Goal: Information Seeking & Learning: Learn about a topic

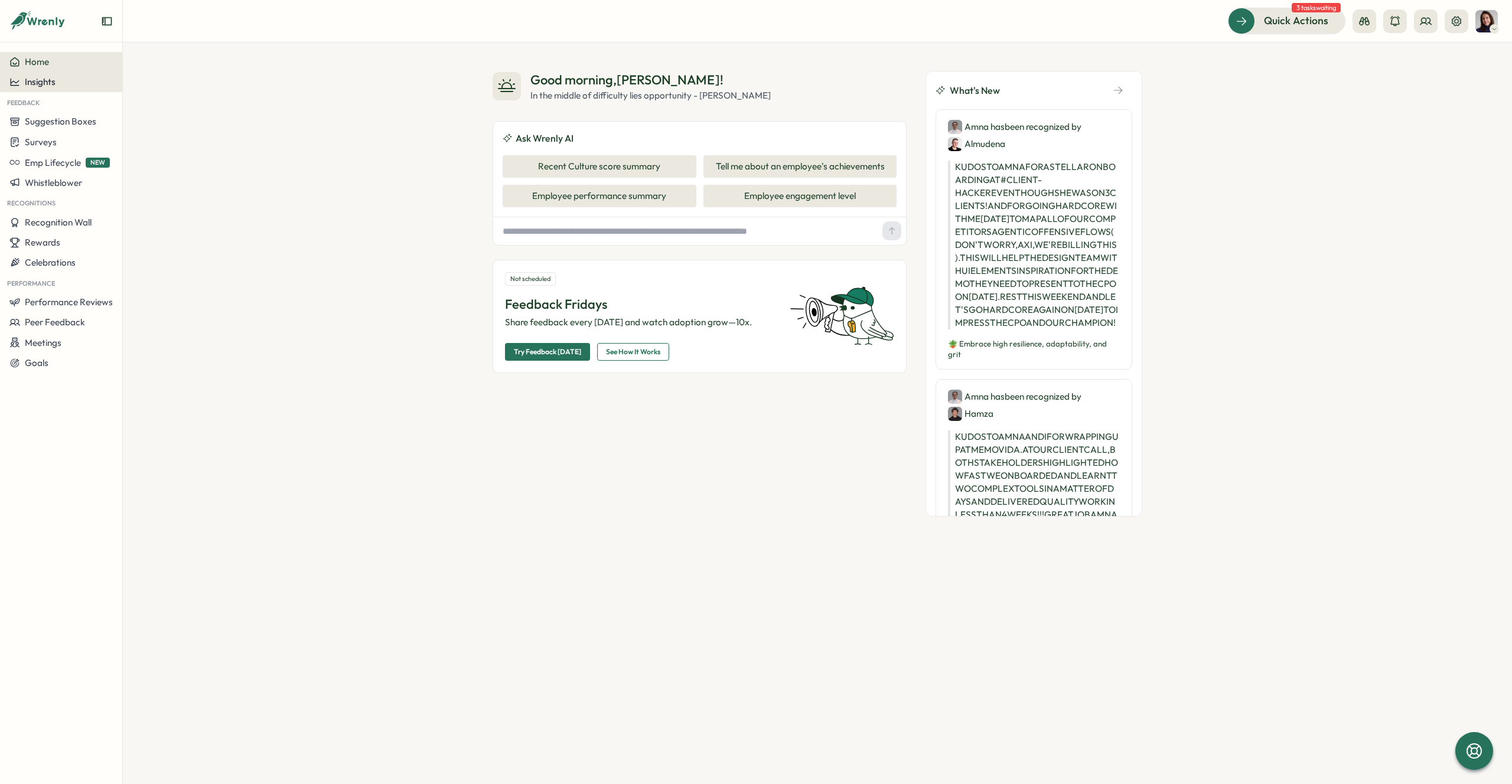
click at [38, 84] on span "Insights" at bounding box center [40, 81] width 31 height 11
click at [158, 118] on div "Performance Review" at bounding box center [167, 115] width 84 height 13
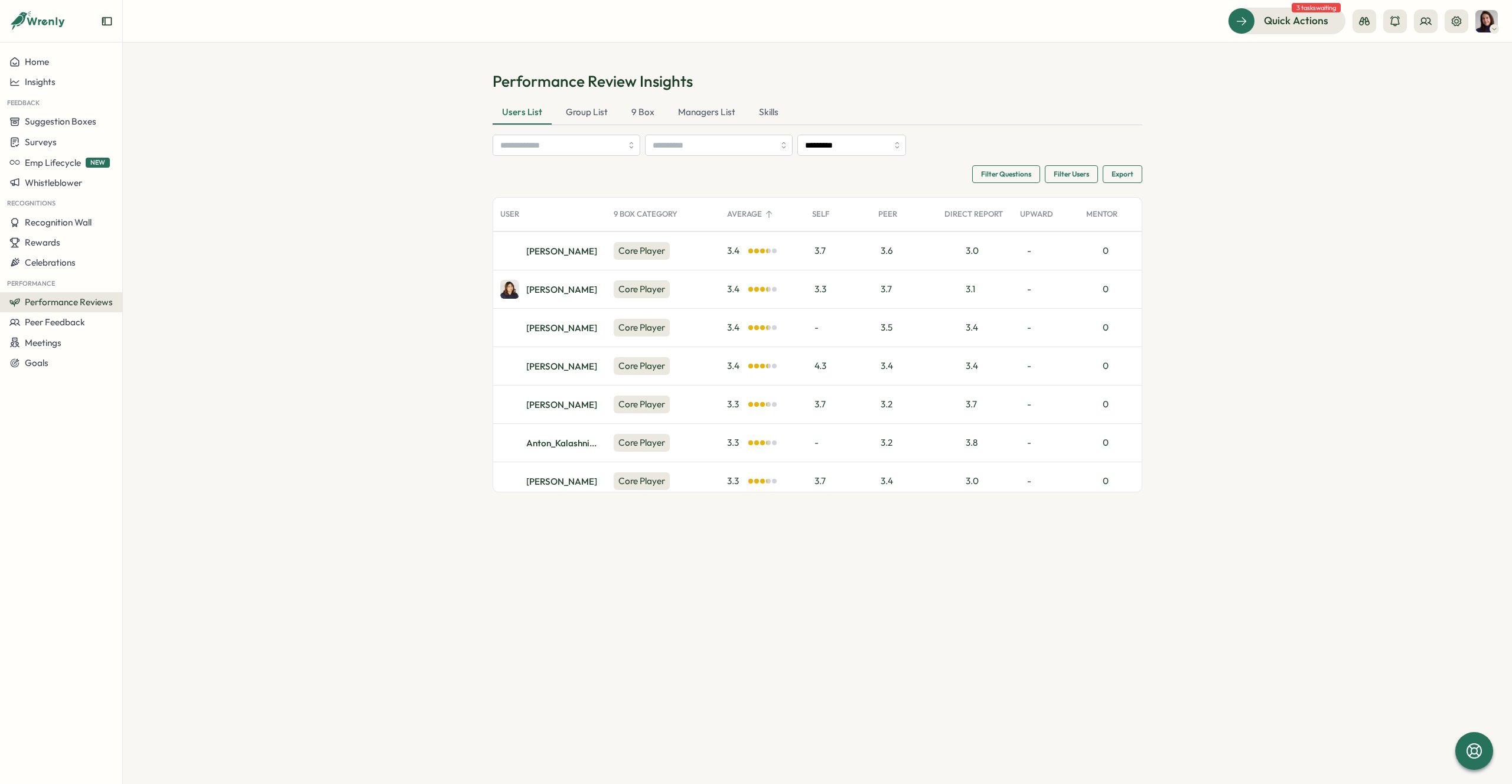
scroll to position [1689, 0]
click at [545, 406] on div "[PERSON_NAME]" at bounding box center [561, 404] width 71 height 9
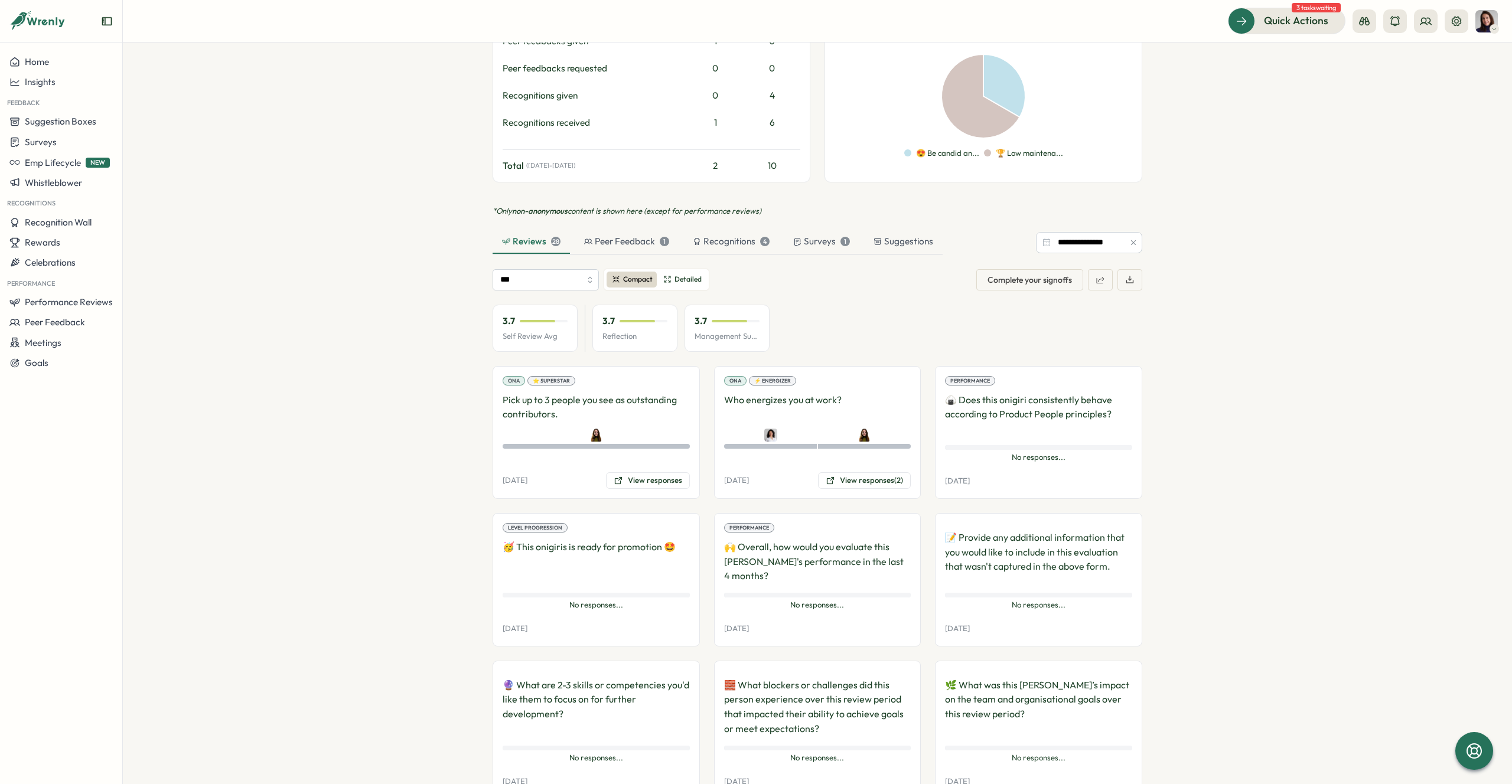
scroll to position [634, 0]
click at [533, 268] on input "***" at bounding box center [546, 278] width 106 height 21
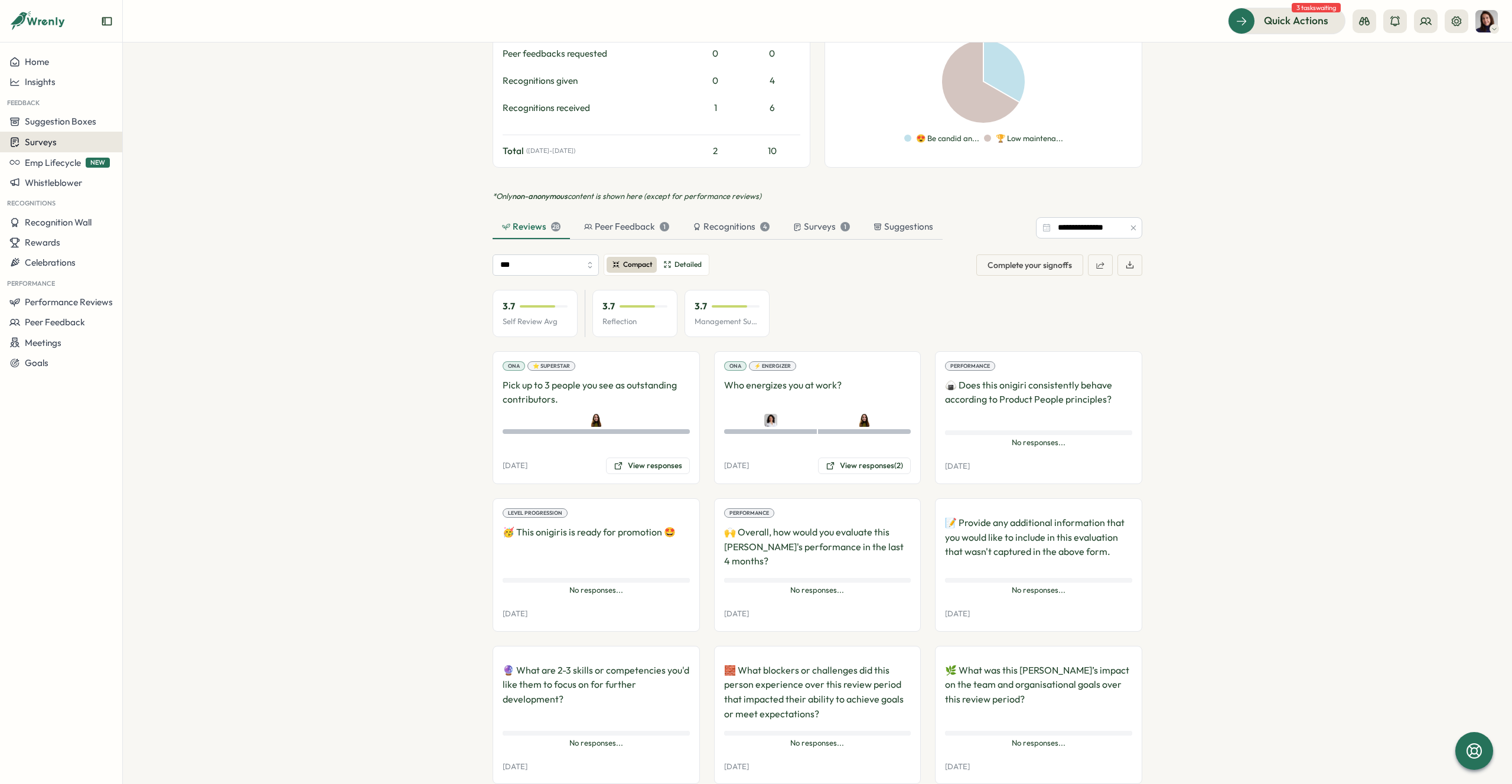
scroll to position [647, 0]
click at [1040, 382] on p "🍙 Does this onigiri consistently behave according to Product People principles?" at bounding box center [1038, 399] width 187 height 44
click at [972, 384] on p "🍙 Does this onigiri consistently behave according to Product People principles?" at bounding box center [1038, 399] width 187 height 44
click at [994, 468] on div "Performance 🍙 Does this onigiri consistently behave according to Product People…" at bounding box center [1038, 417] width 207 height 133
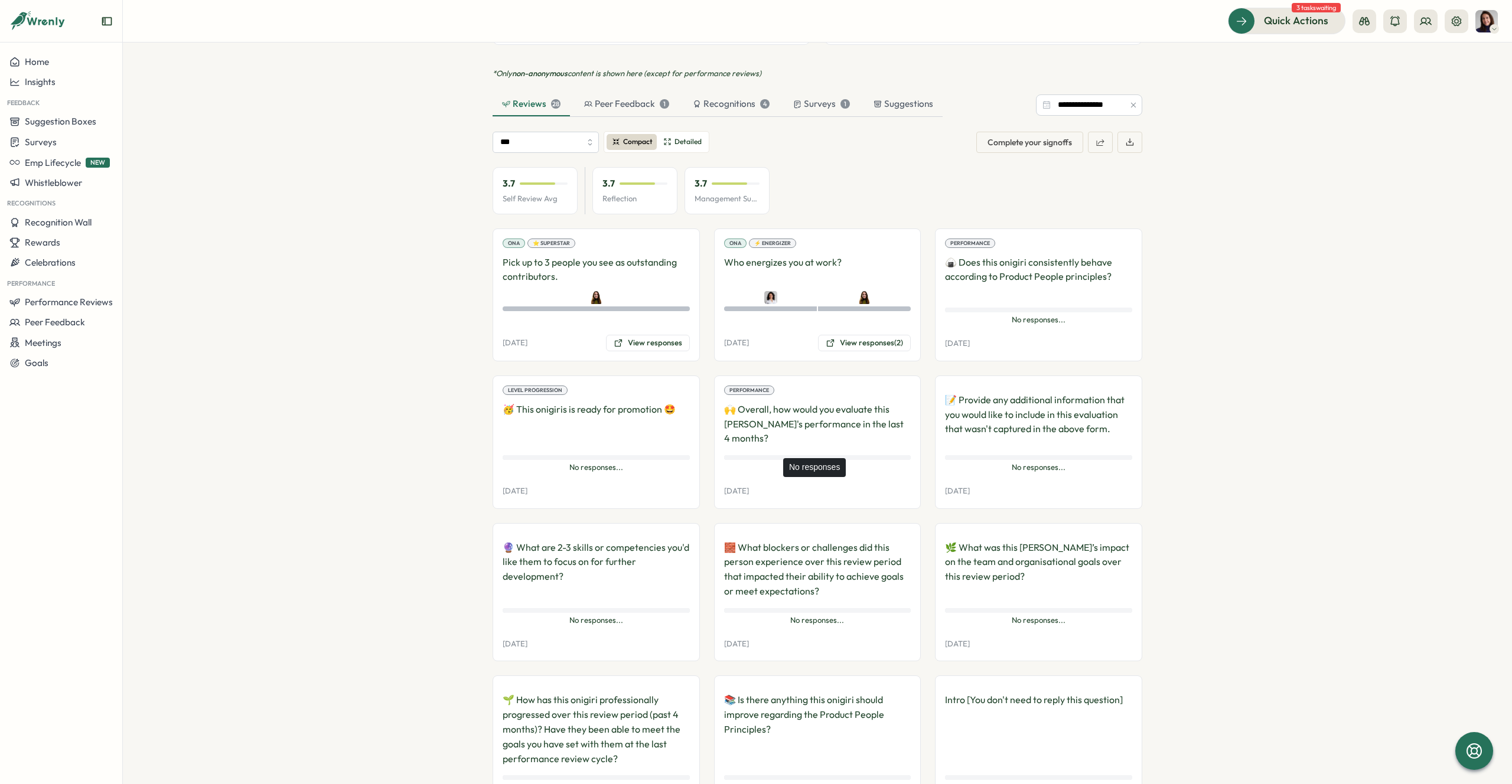
scroll to position [776, 0]
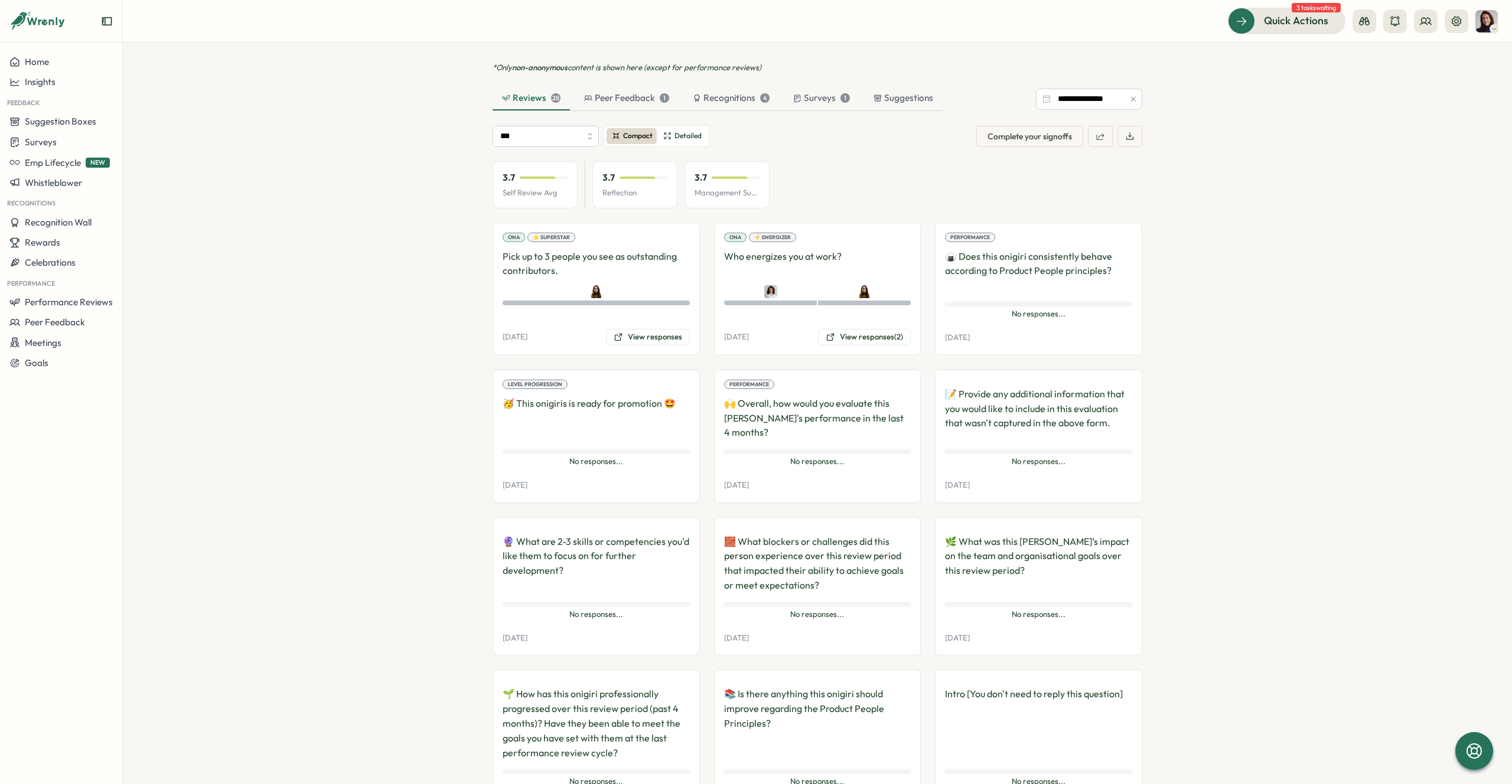
click at [568, 403] on p "🥳 This onigiris is ready for promotion 🤩" at bounding box center [596, 418] width 187 height 44
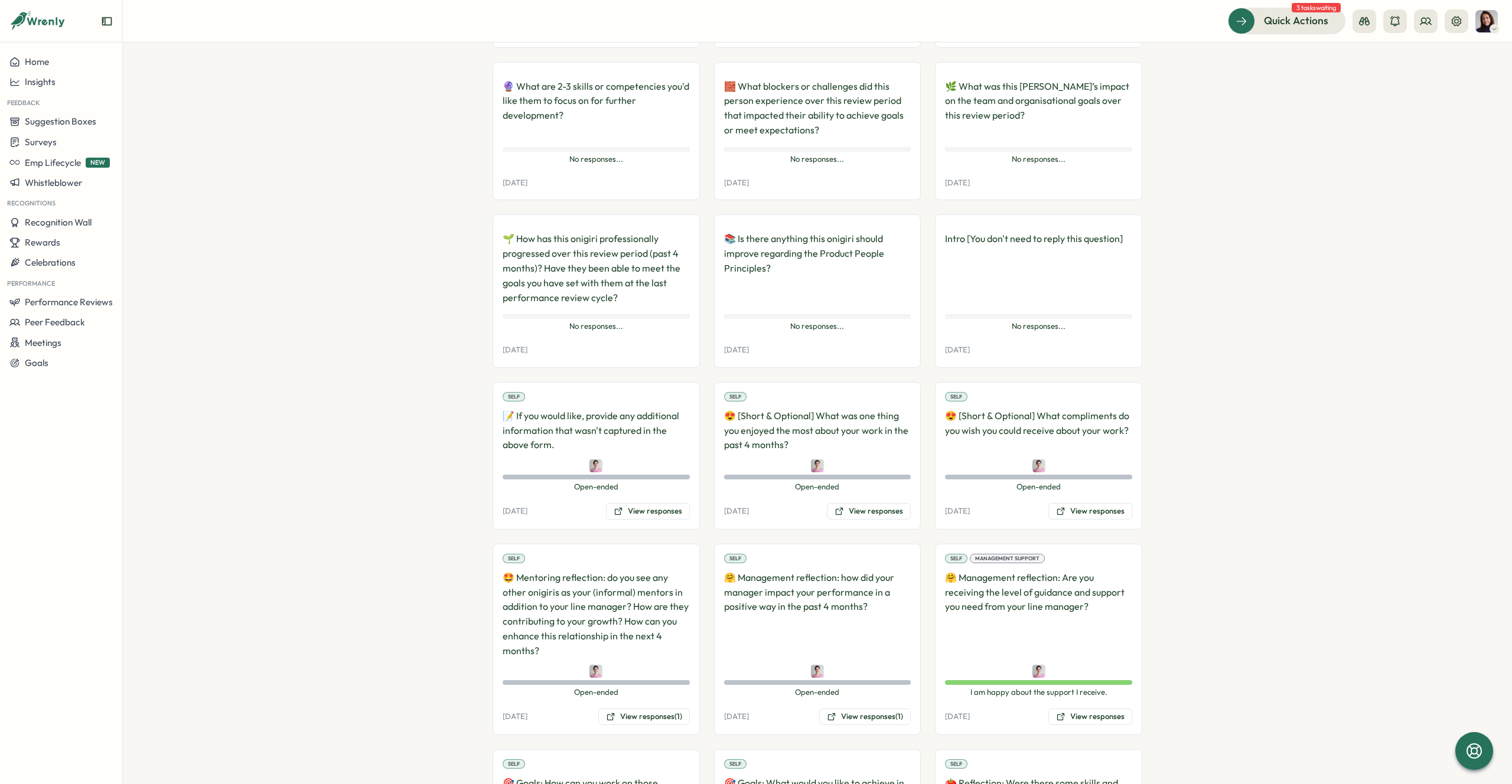
scroll to position [1226, 0]
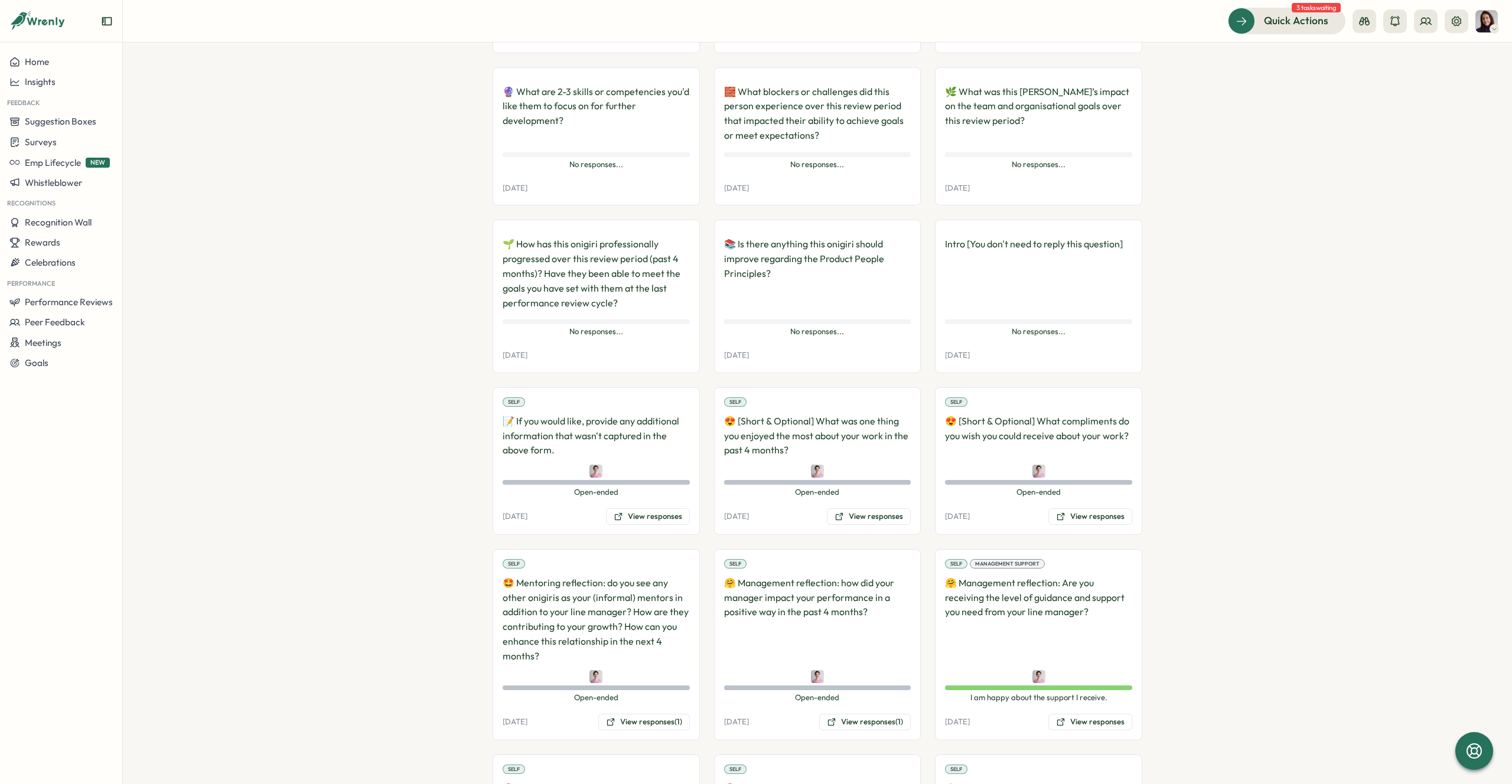
click at [574, 274] on p "🌱 How has this onigiri professionally progressed over this review period (past …" at bounding box center [596, 273] width 187 height 73
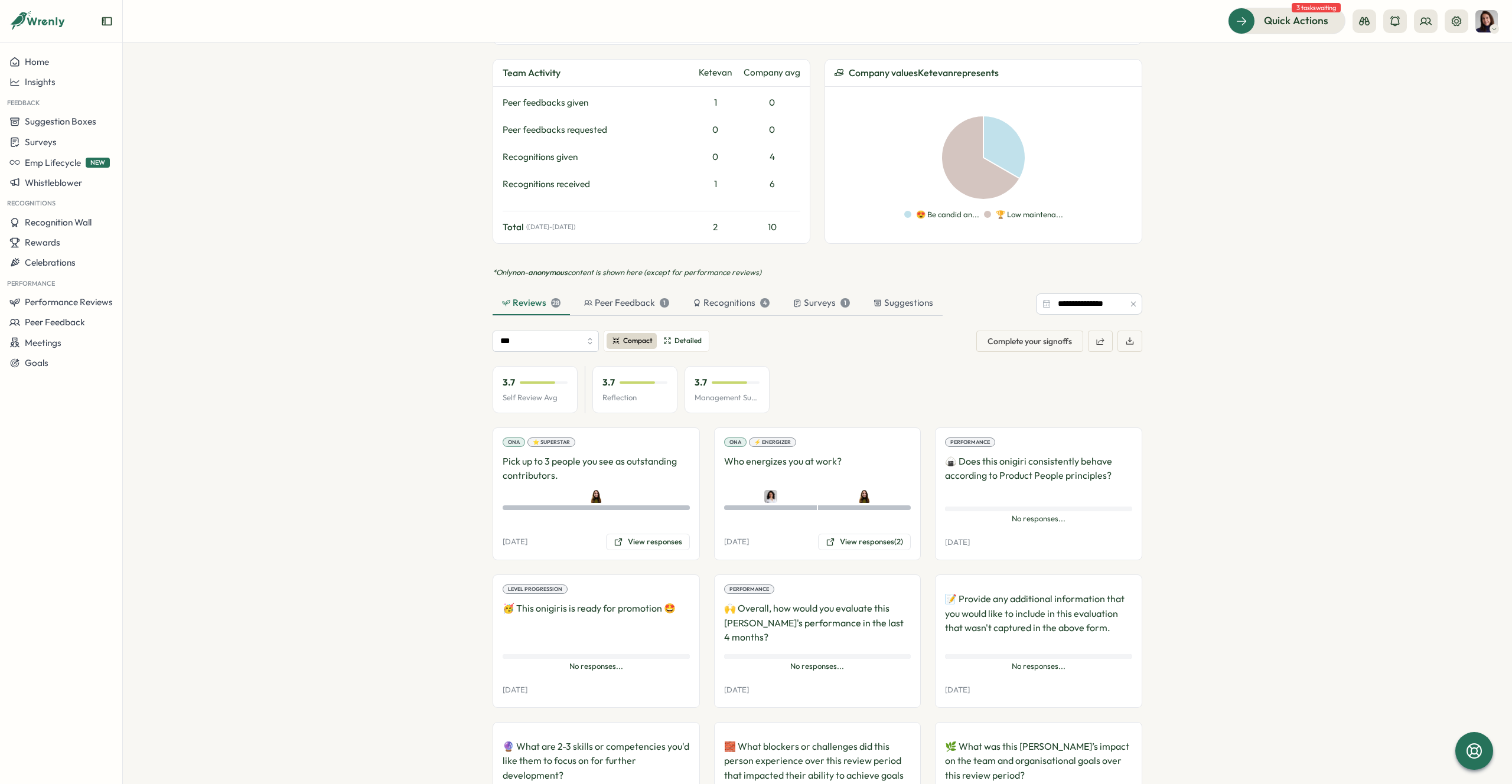
scroll to position [566, 0]
click at [844, 538] on button "View responses (2)" at bounding box center [864, 546] width 93 height 17
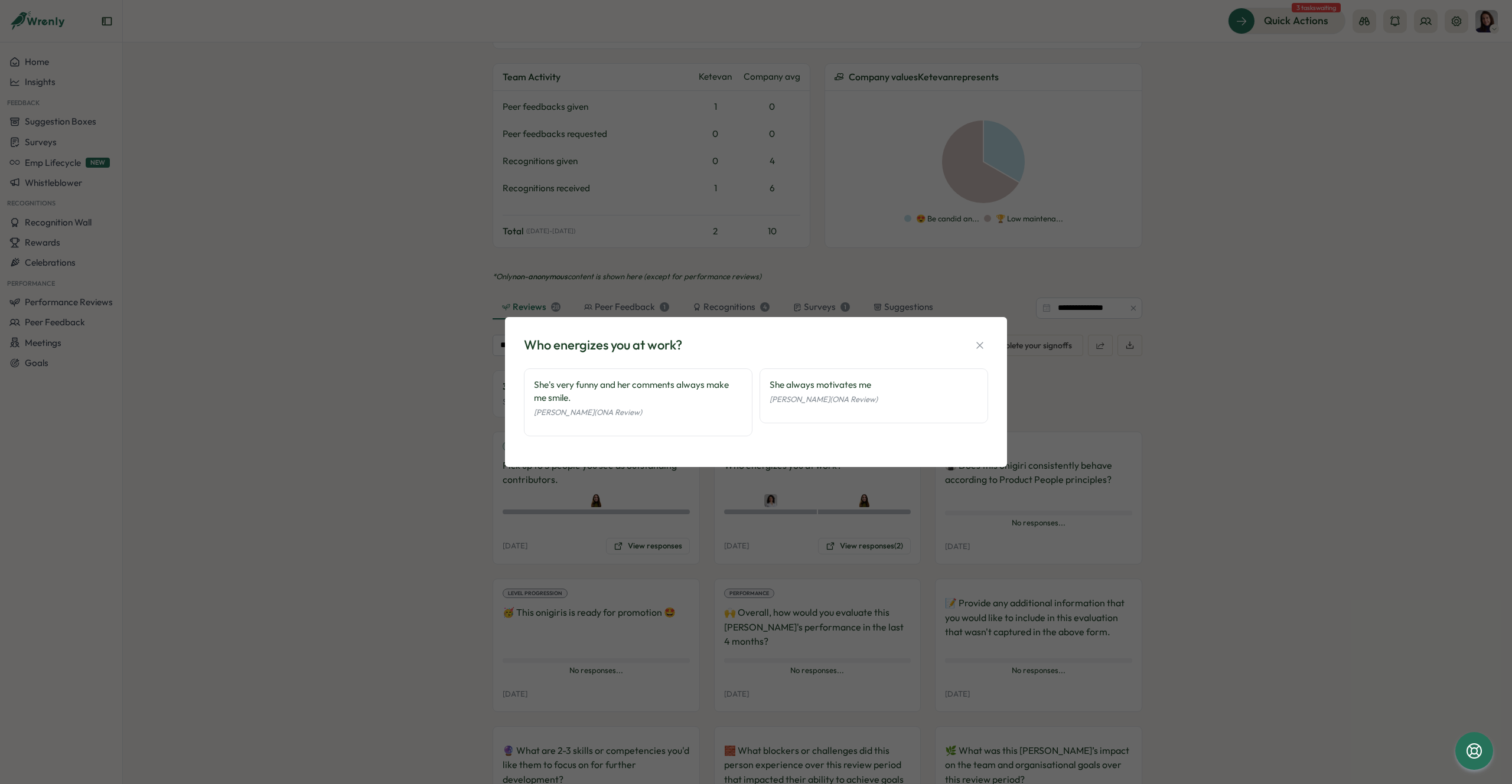
click at [795, 280] on div "Who energizes you at work? She's very funny and her comments always make me smi…" at bounding box center [756, 392] width 1512 height 784
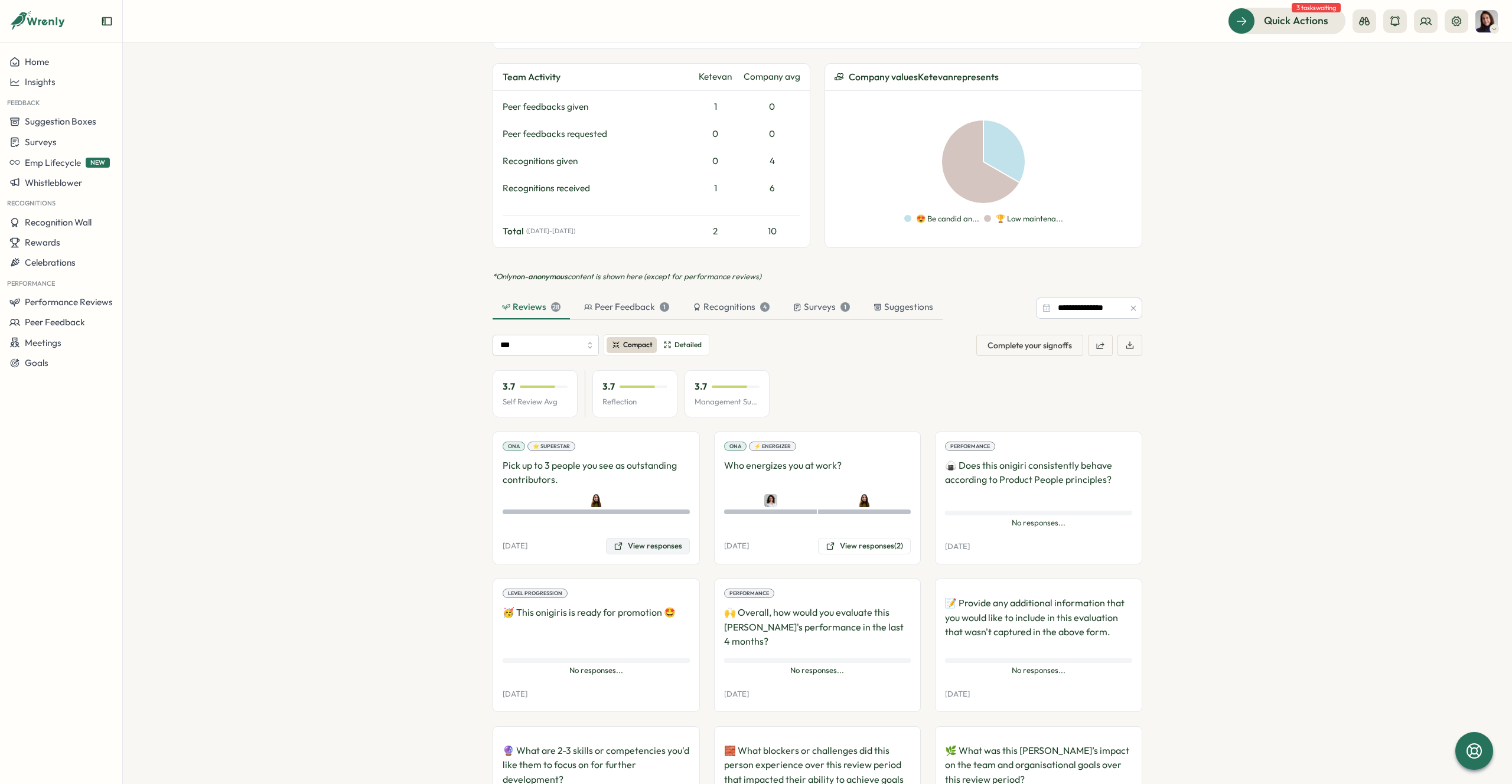
click at [645, 538] on button "View responses" at bounding box center [648, 546] width 84 height 17
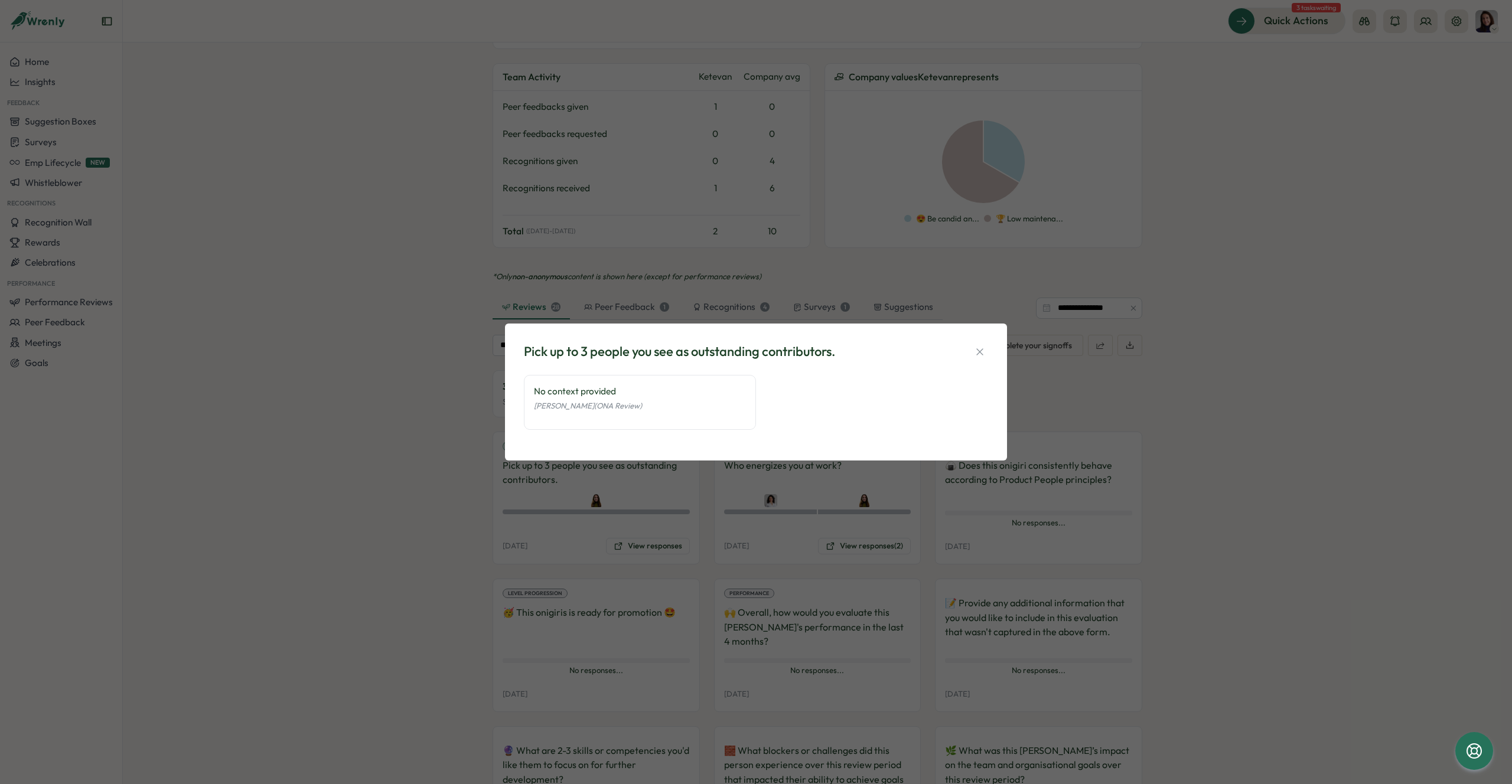
click at [481, 393] on div "Pick up to 3 people you see as outstanding contributors. No context provided So…" at bounding box center [756, 392] width 1512 height 784
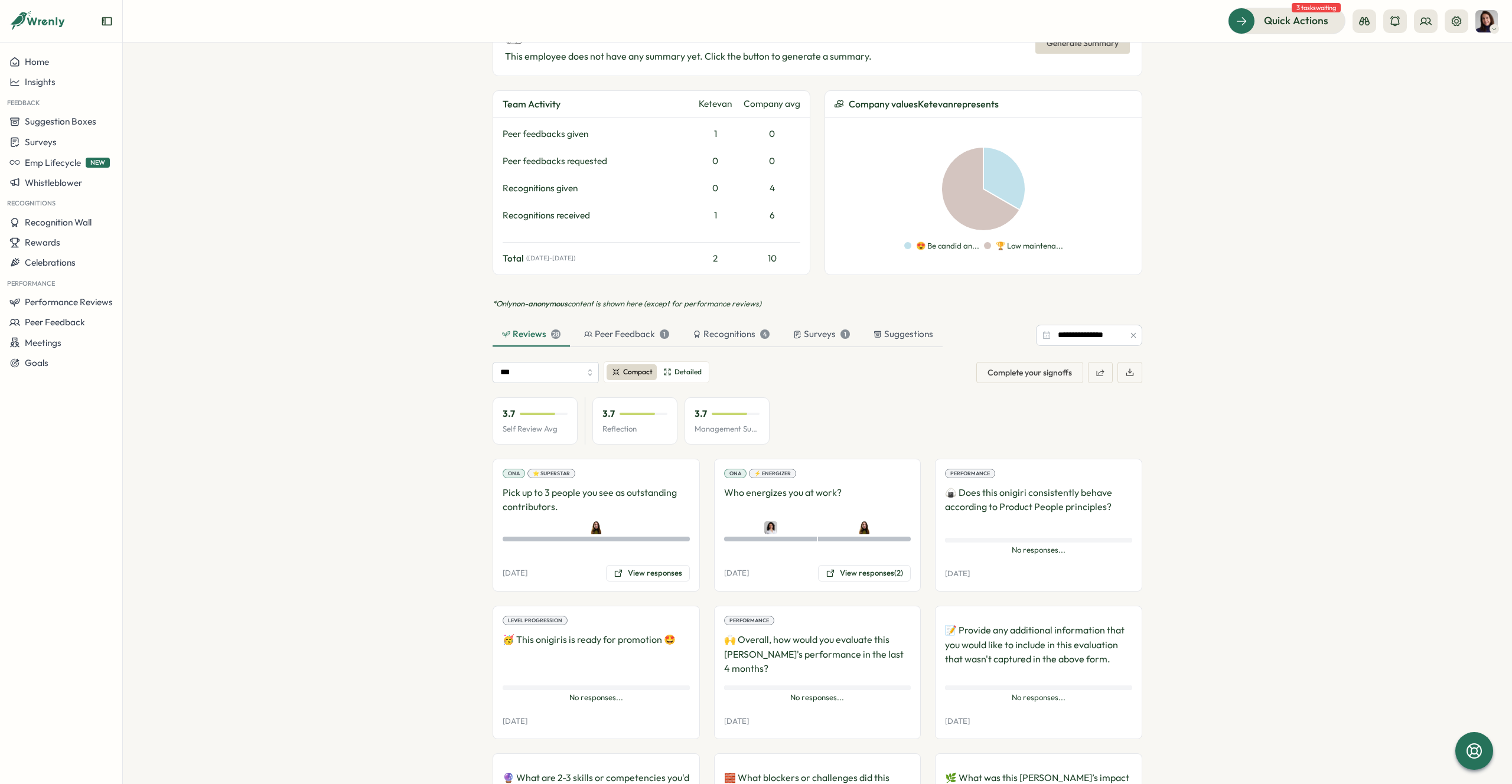
scroll to position [532, 0]
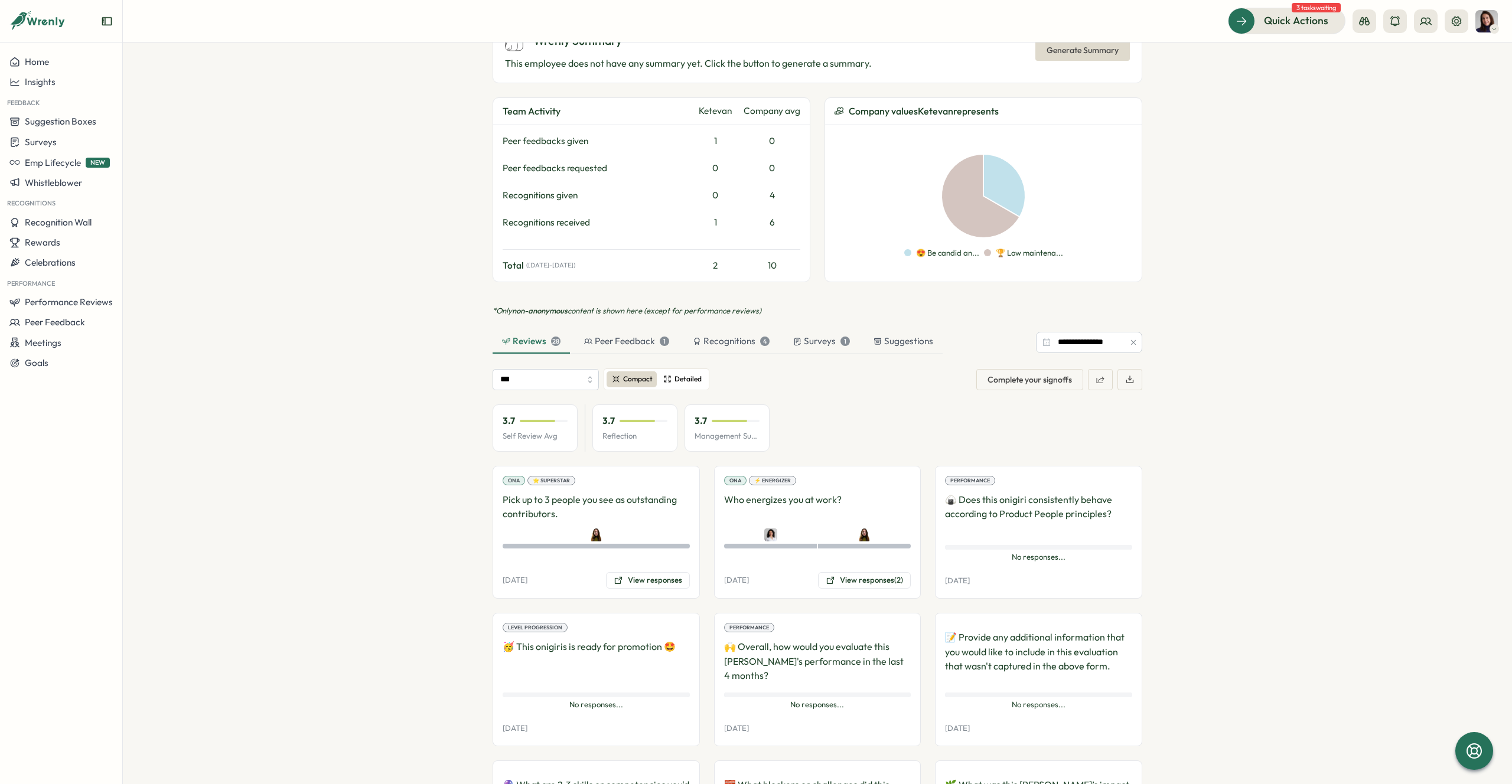
click at [682, 374] on span "Detailed" at bounding box center [688, 379] width 27 height 11
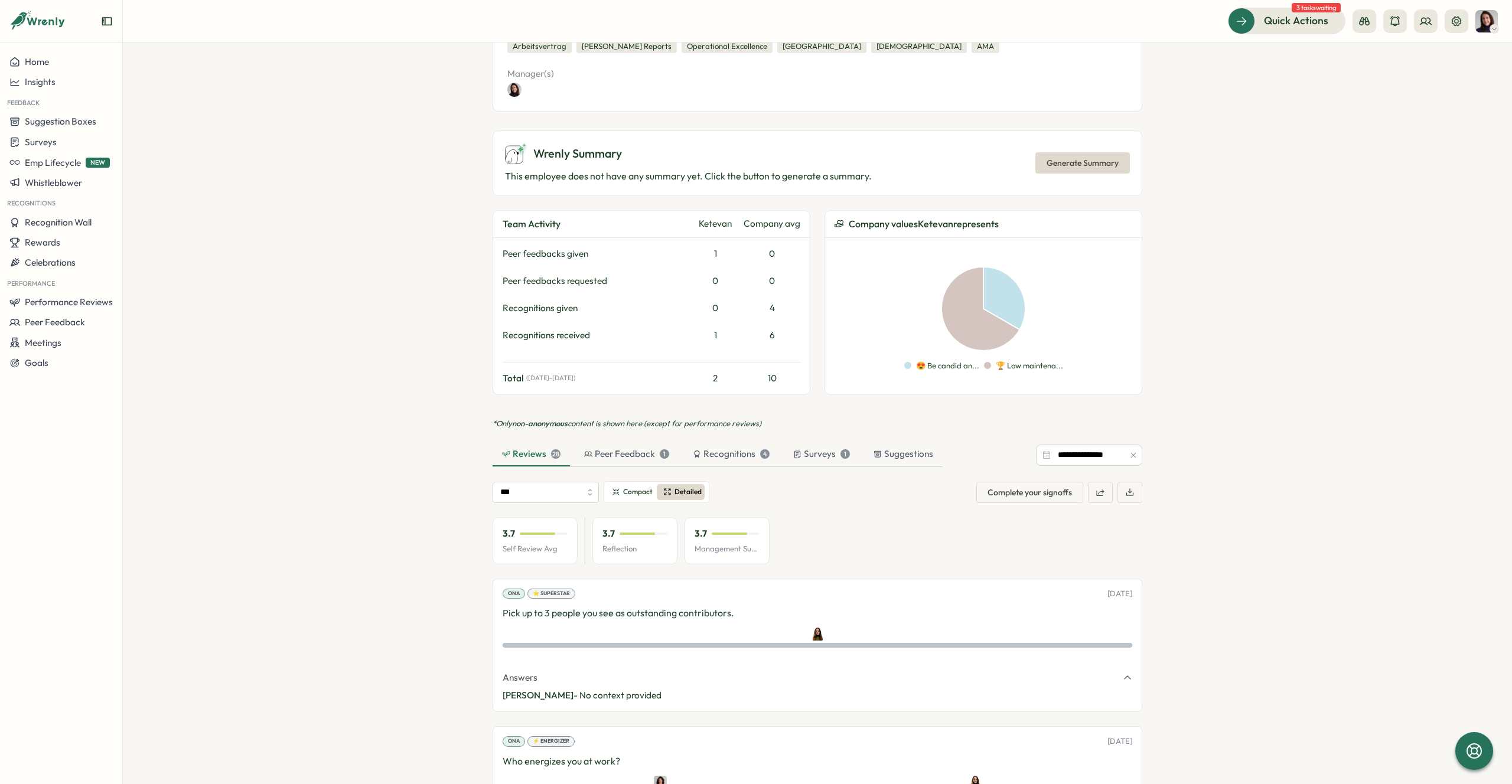
scroll to position [595, 0]
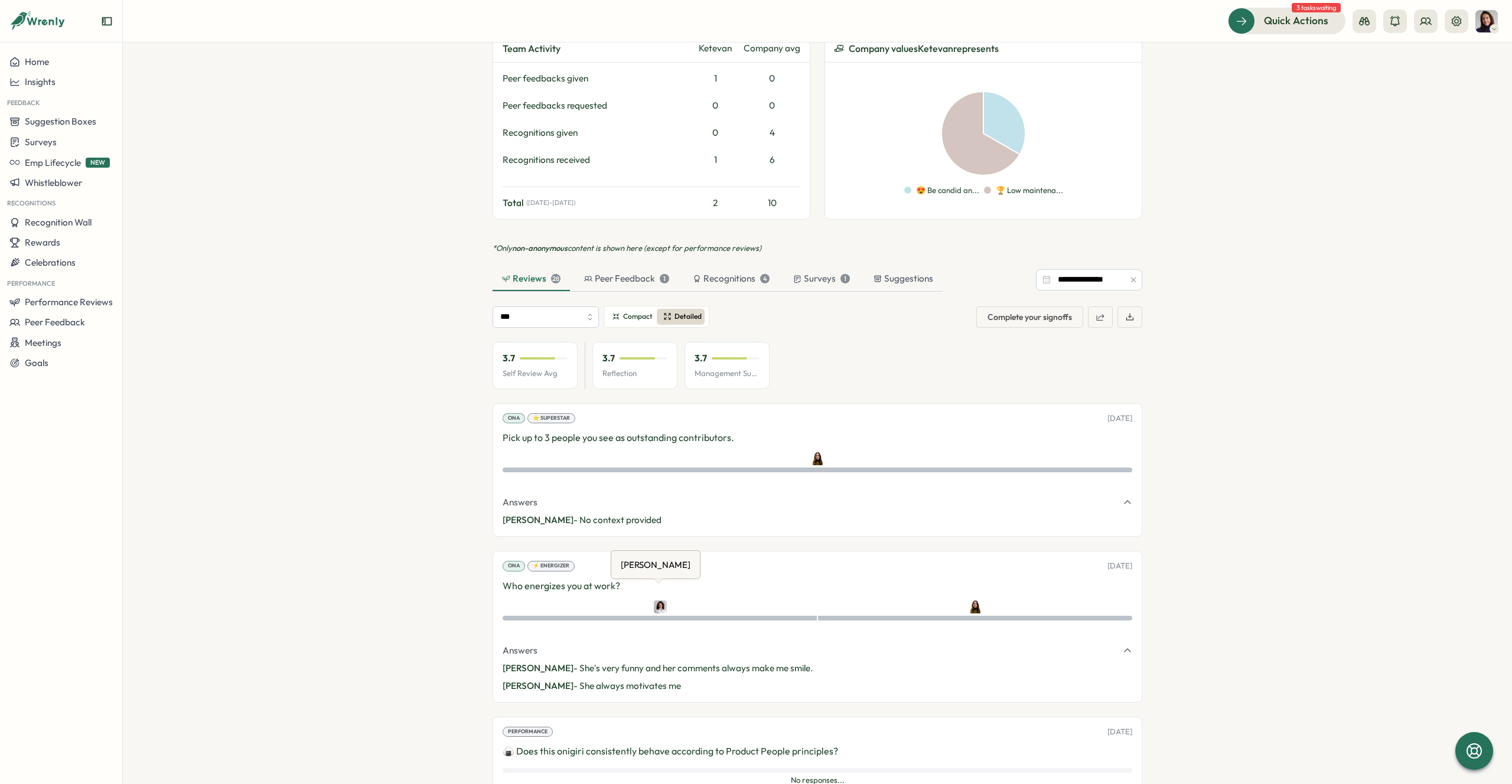
click at [657, 601] on img at bounding box center [660, 607] width 13 height 13
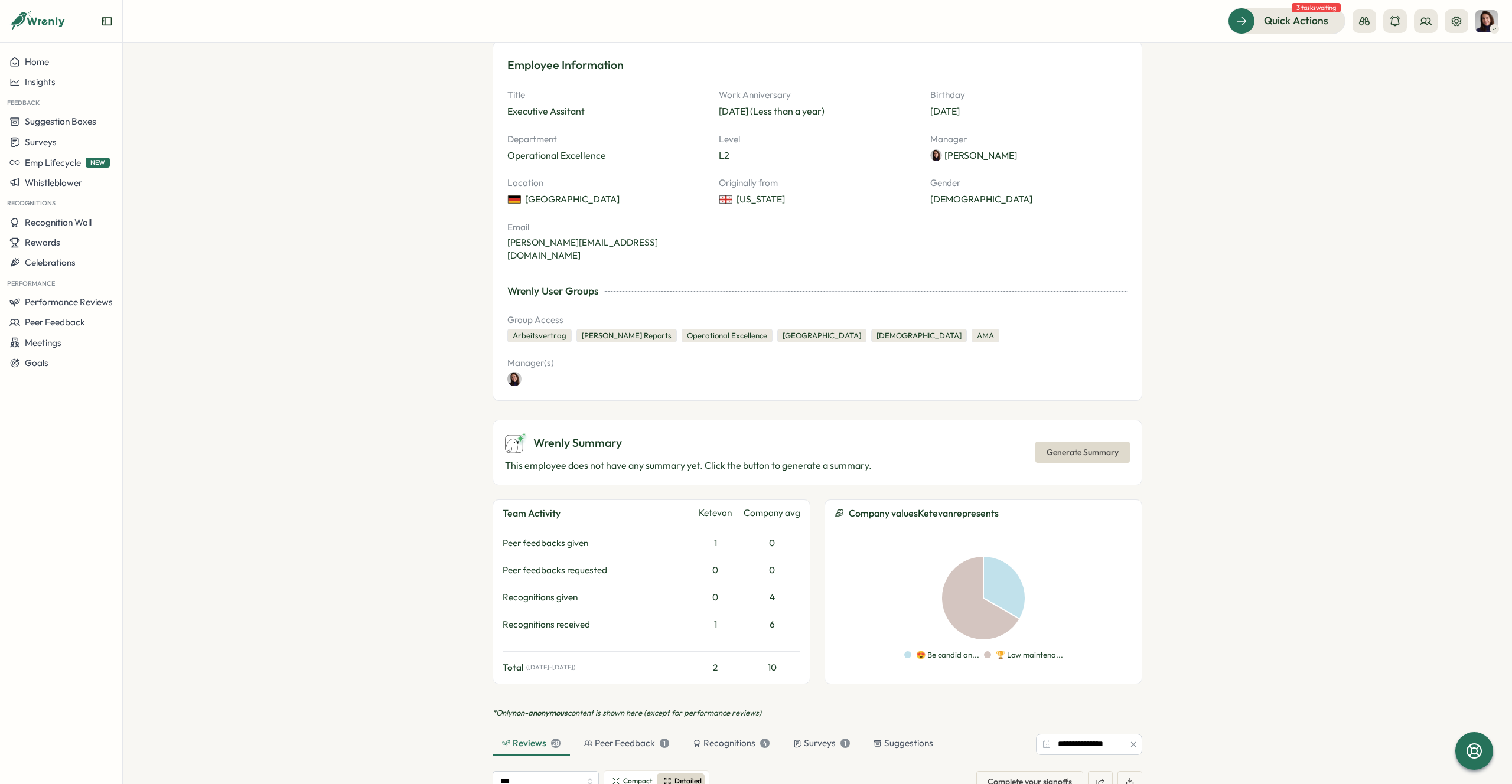
scroll to position [0, 0]
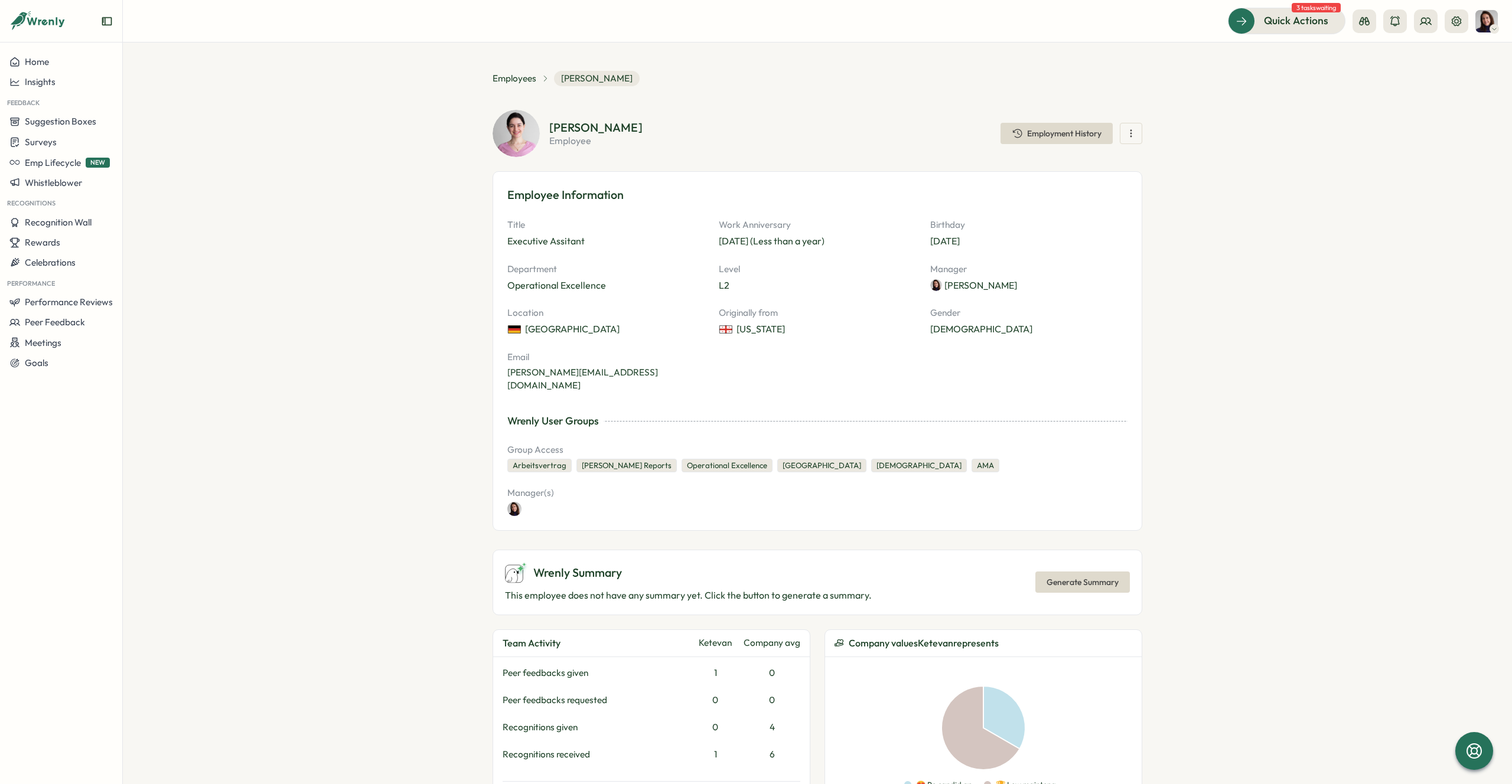
click at [522, 85] on div "Employees Ketevan Dzukaevi" at bounding box center [566, 78] width 147 height 15
click at [517, 80] on span "Employees" at bounding box center [515, 78] width 44 height 13
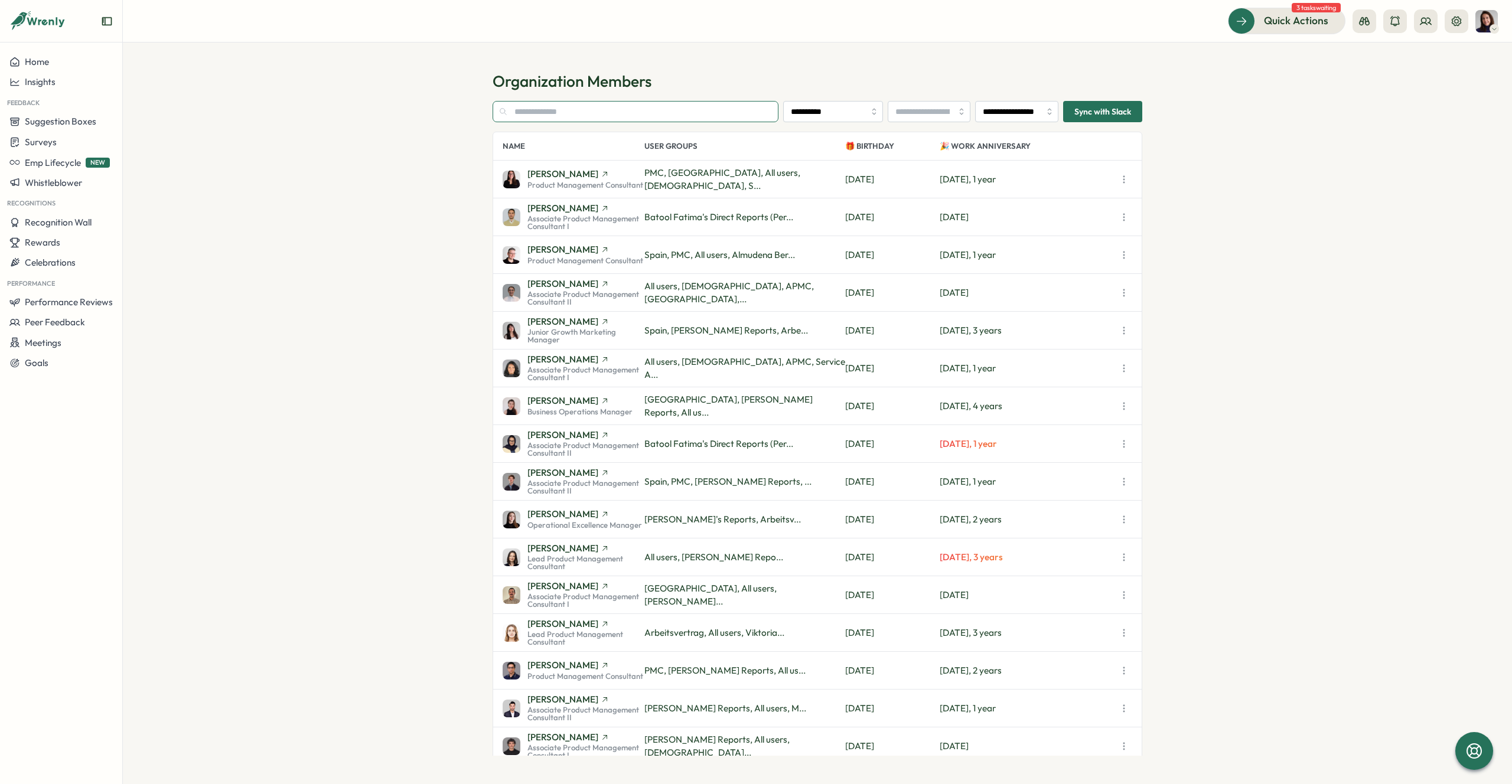
click at [591, 108] on input "text" at bounding box center [636, 111] width 286 height 21
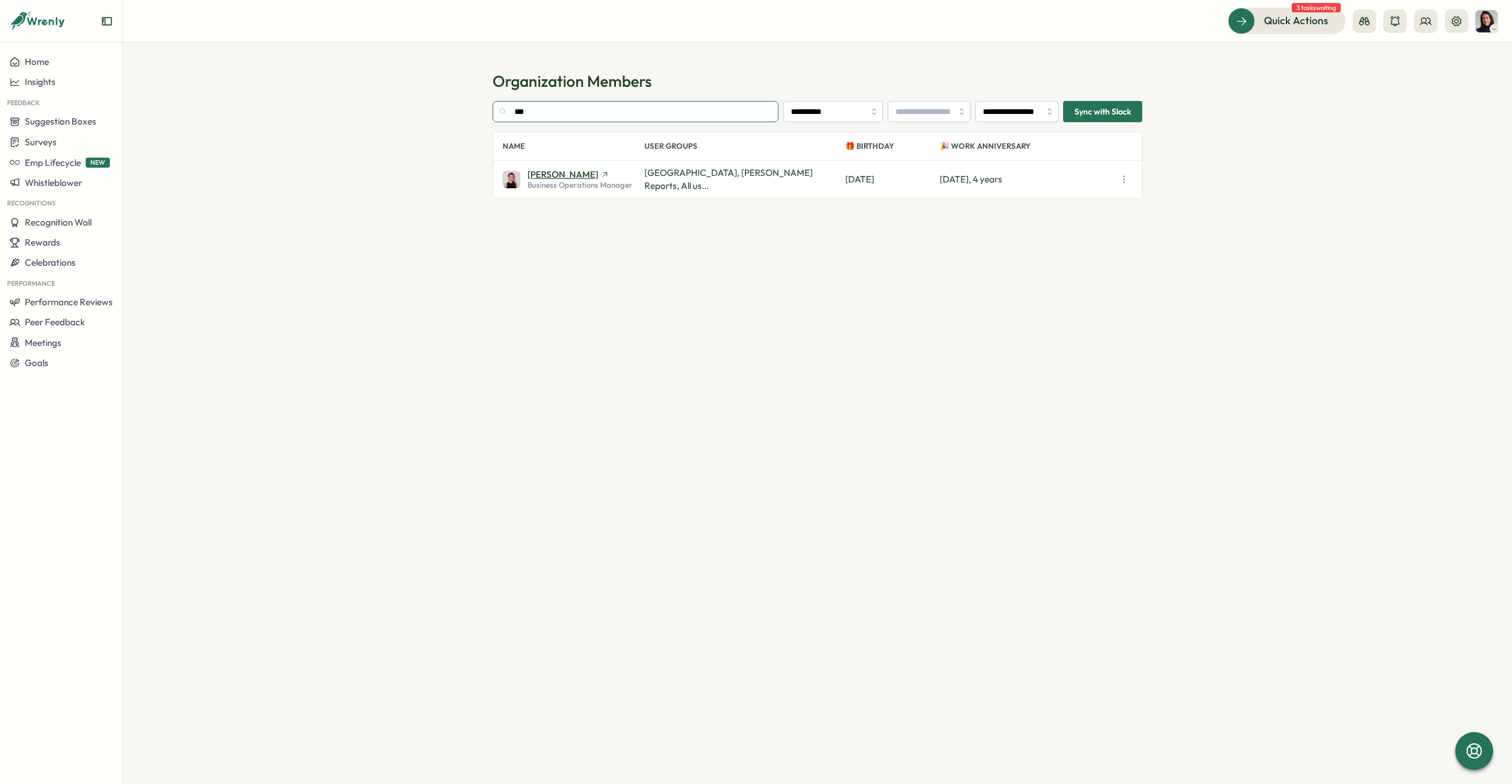
type input "***"
click at [551, 175] on span "Axi Molnar" at bounding box center [563, 174] width 71 height 9
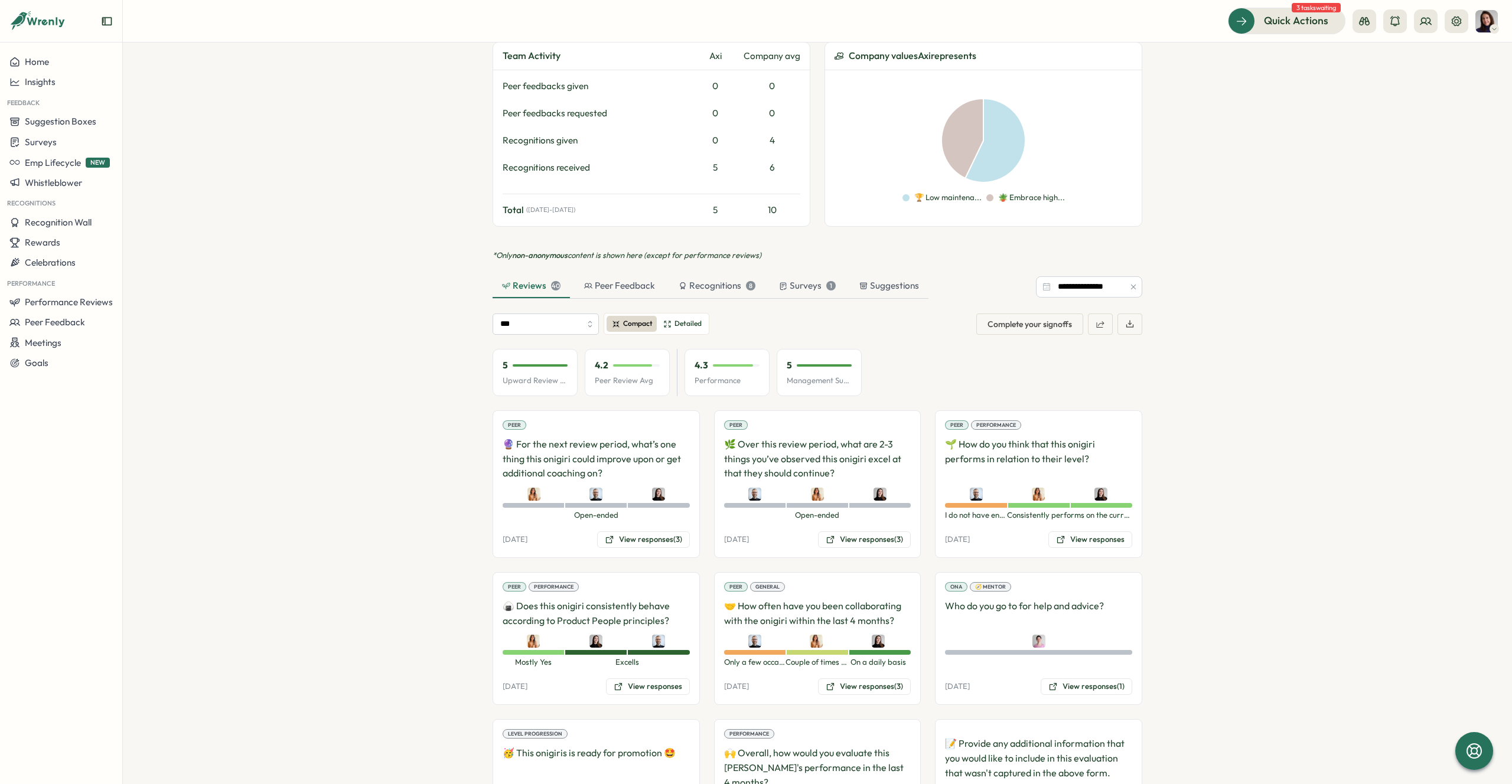
scroll to position [677, 0]
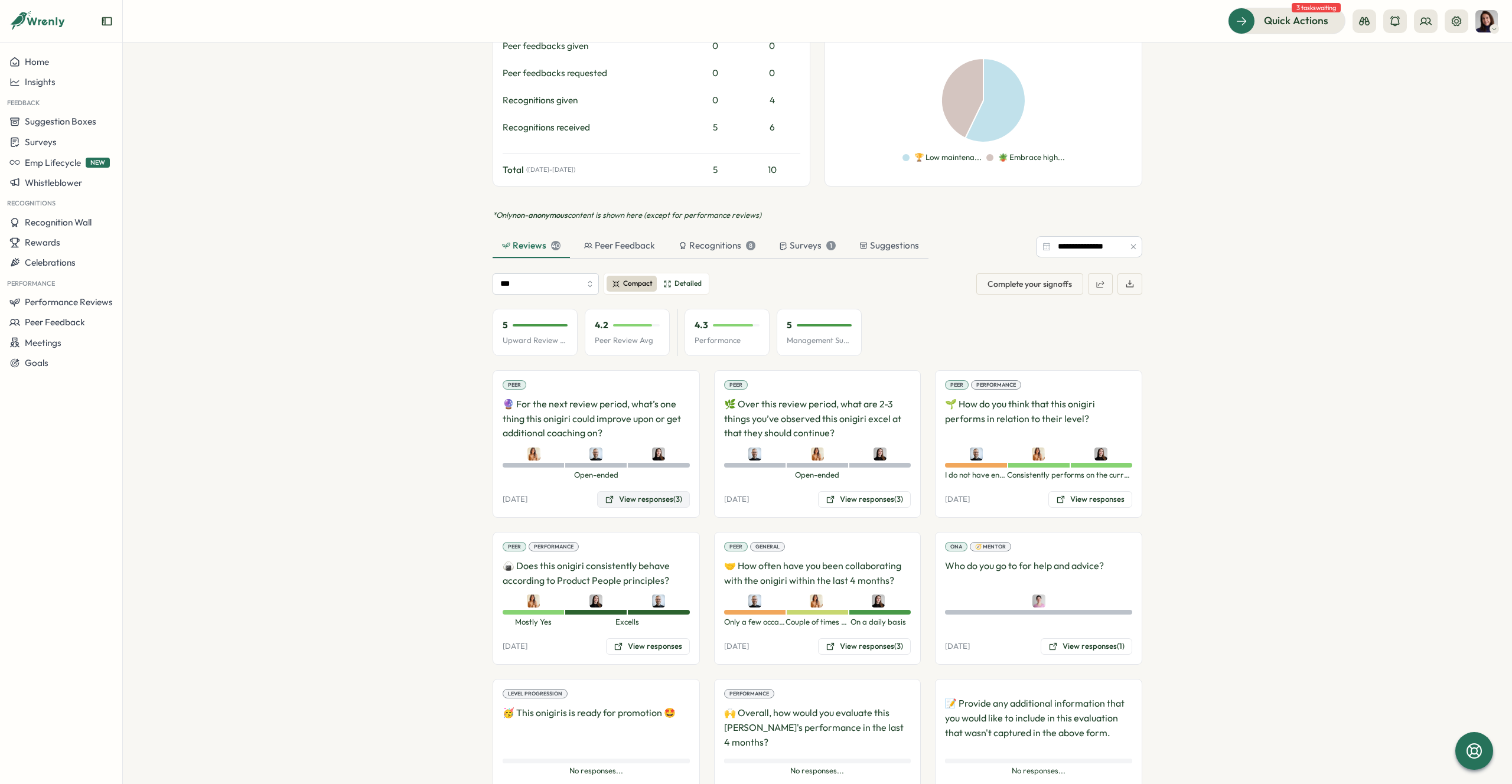
click at [630, 491] on button "View responses (3)" at bounding box center [643, 499] width 93 height 17
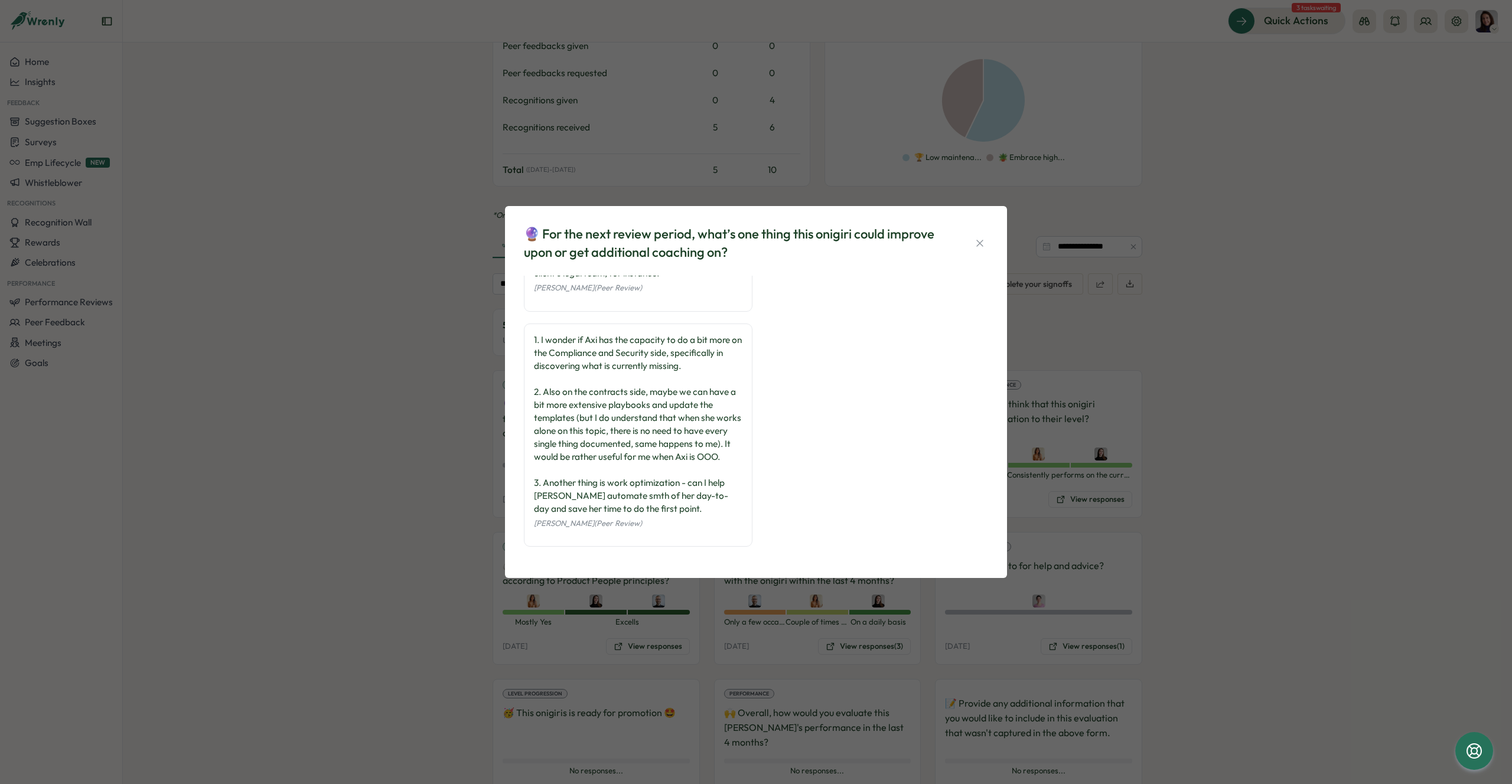
scroll to position [187, 0]
click at [978, 244] on icon "button" at bounding box center [980, 243] width 12 height 12
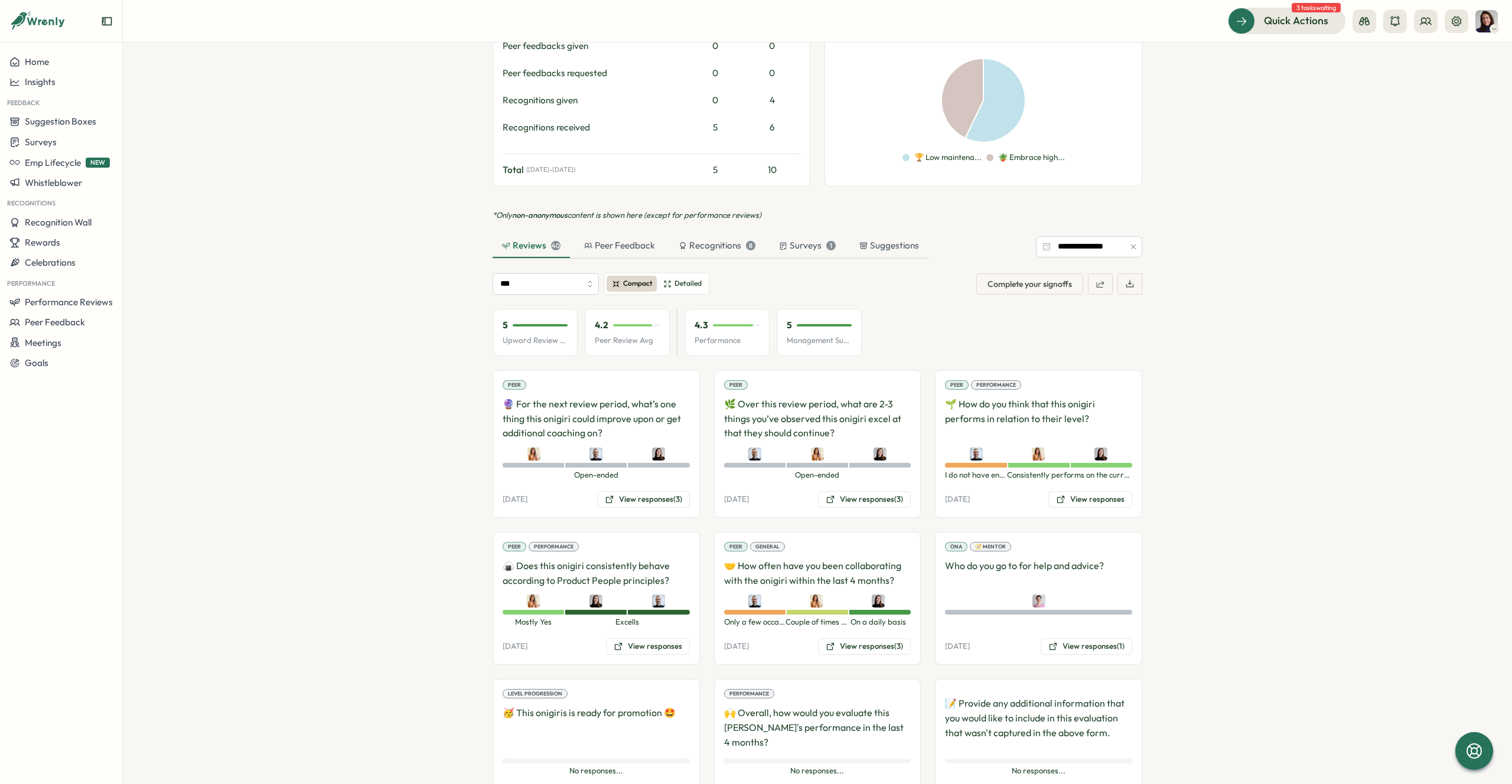
click at [784, 409] on p "🌿 Over this review period, what are 2-3 things you’ve observed this onigiri exc…" at bounding box center [817, 419] width 187 height 44
click at [842, 491] on button "View responses (3)" at bounding box center [864, 499] width 93 height 17
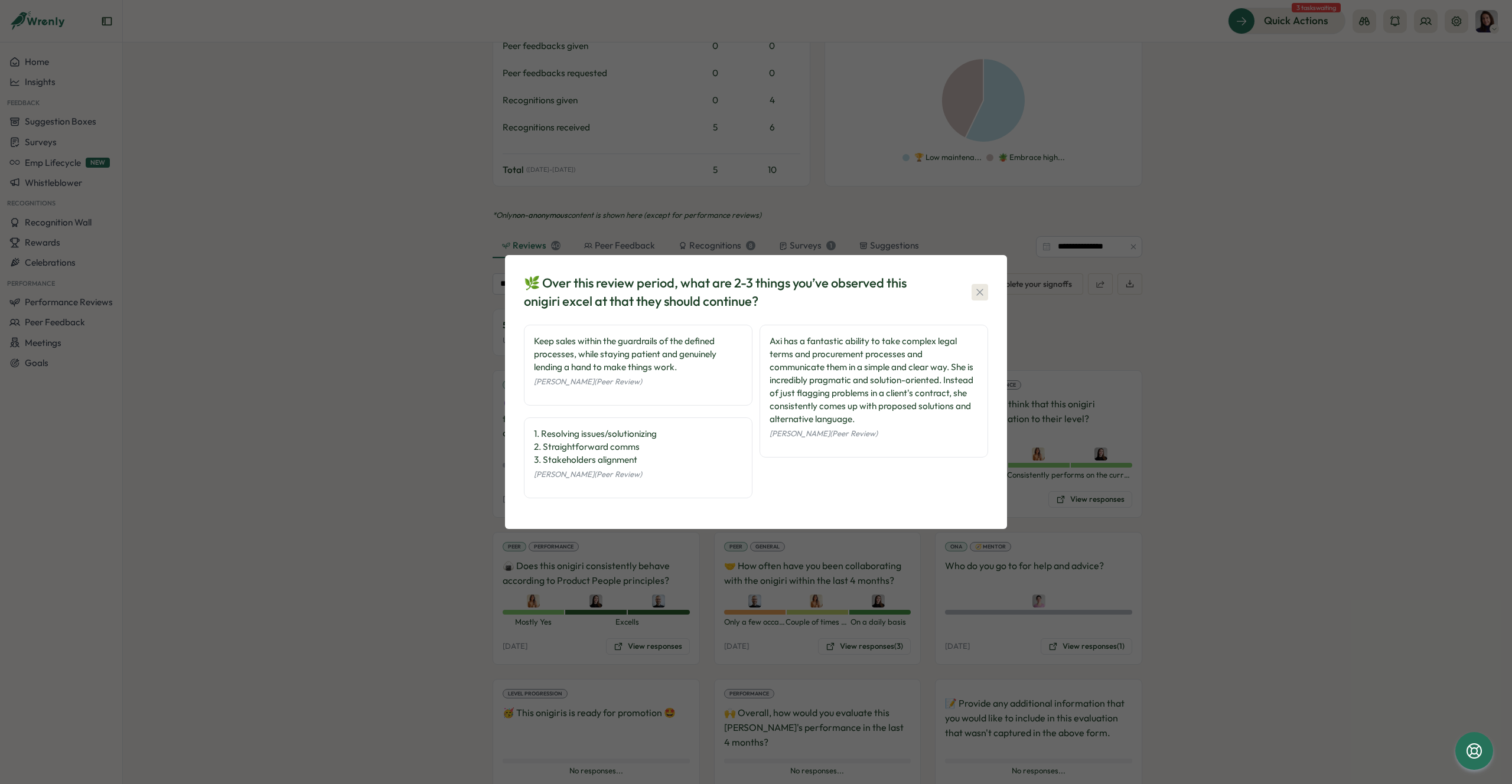
click at [984, 286] on icon "button" at bounding box center [980, 292] width 12 height 12
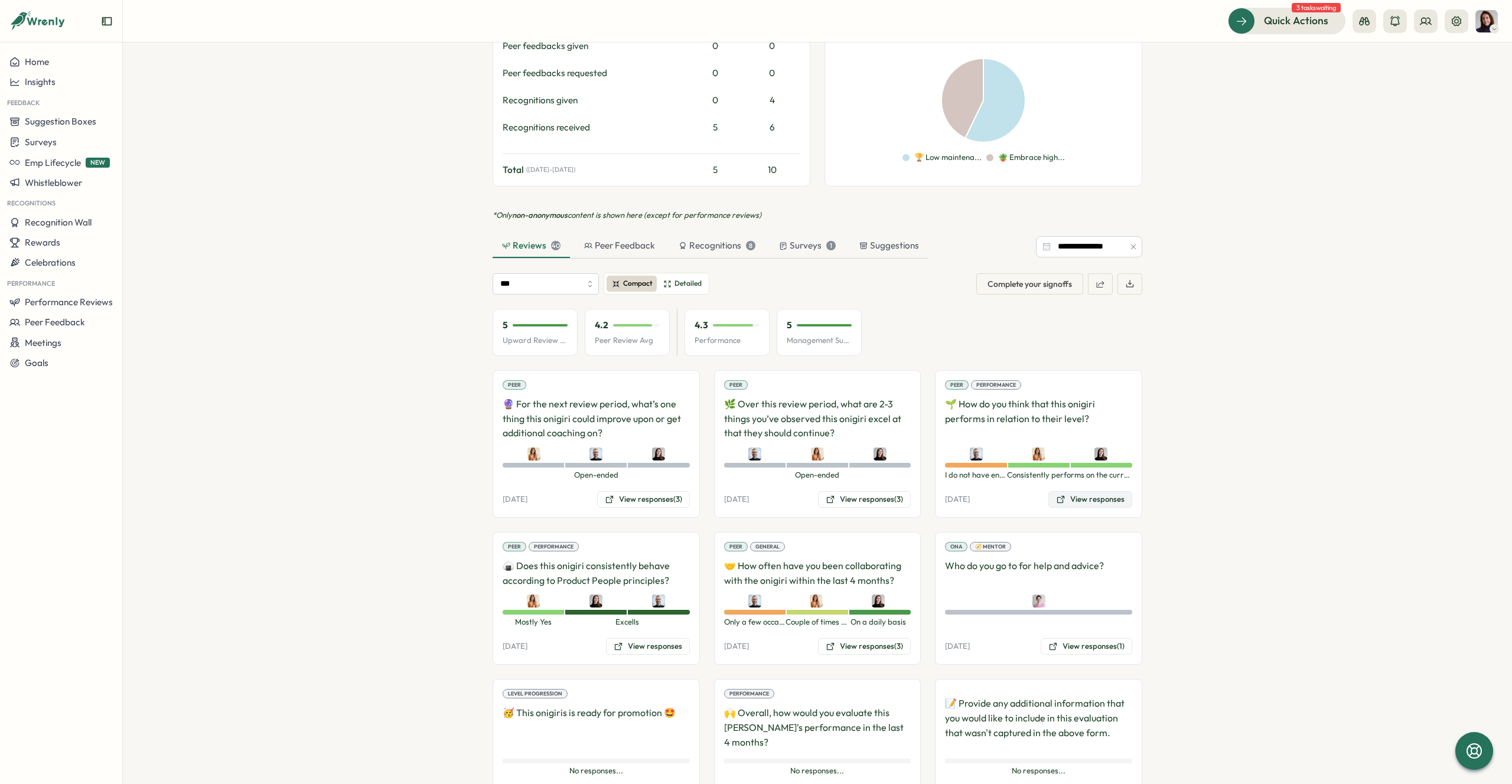
click at [1063, 496] on icon at bounding box center [1060, 499] width 7 height 7
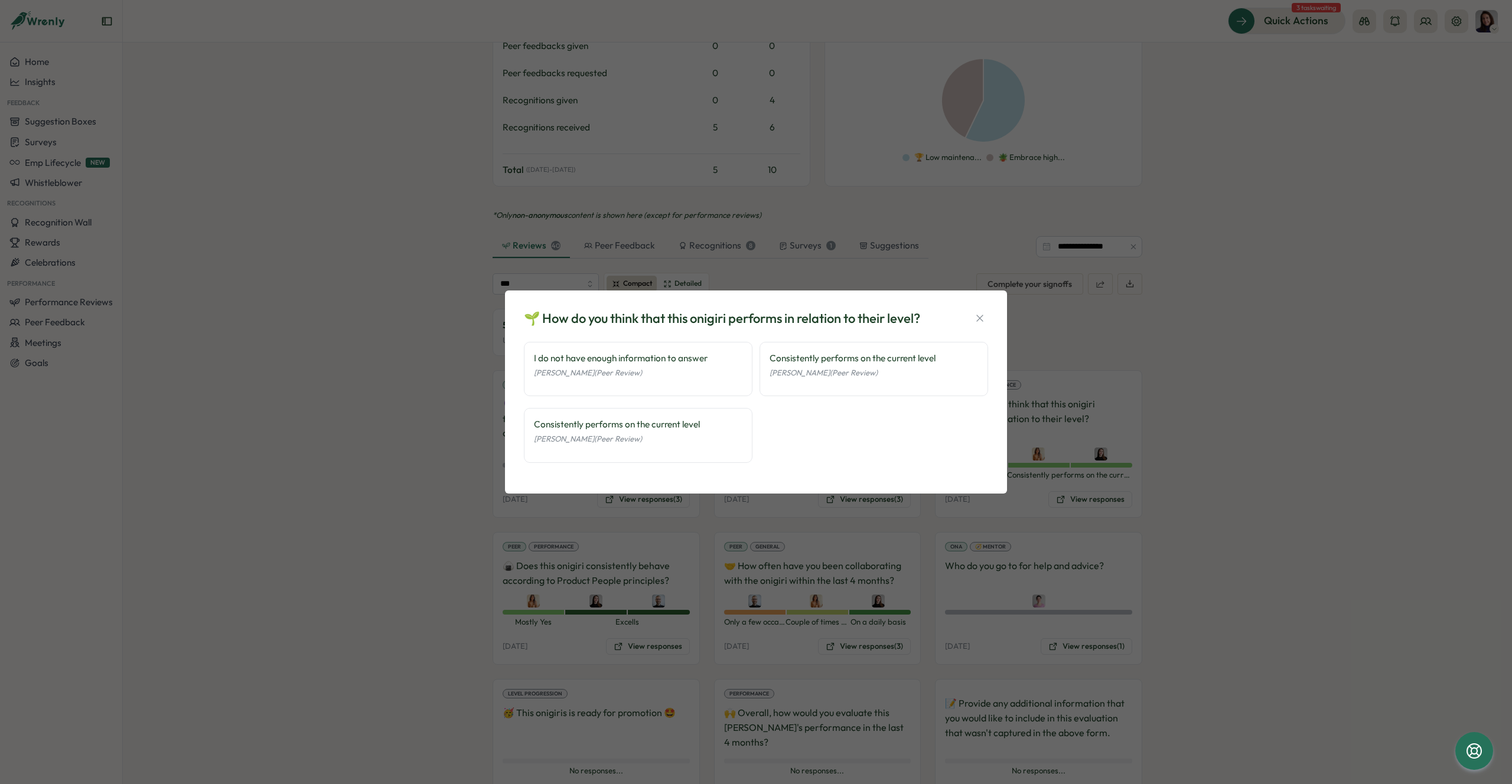
click at [990, 315] on div "🌱 How do you think that this onigiri performs in relation to their level? I do …" at bounding box center [756, 392] width 474 height 175
click at [972, 318] on button "button" at bounding box center [980, 318] width 17 height 17
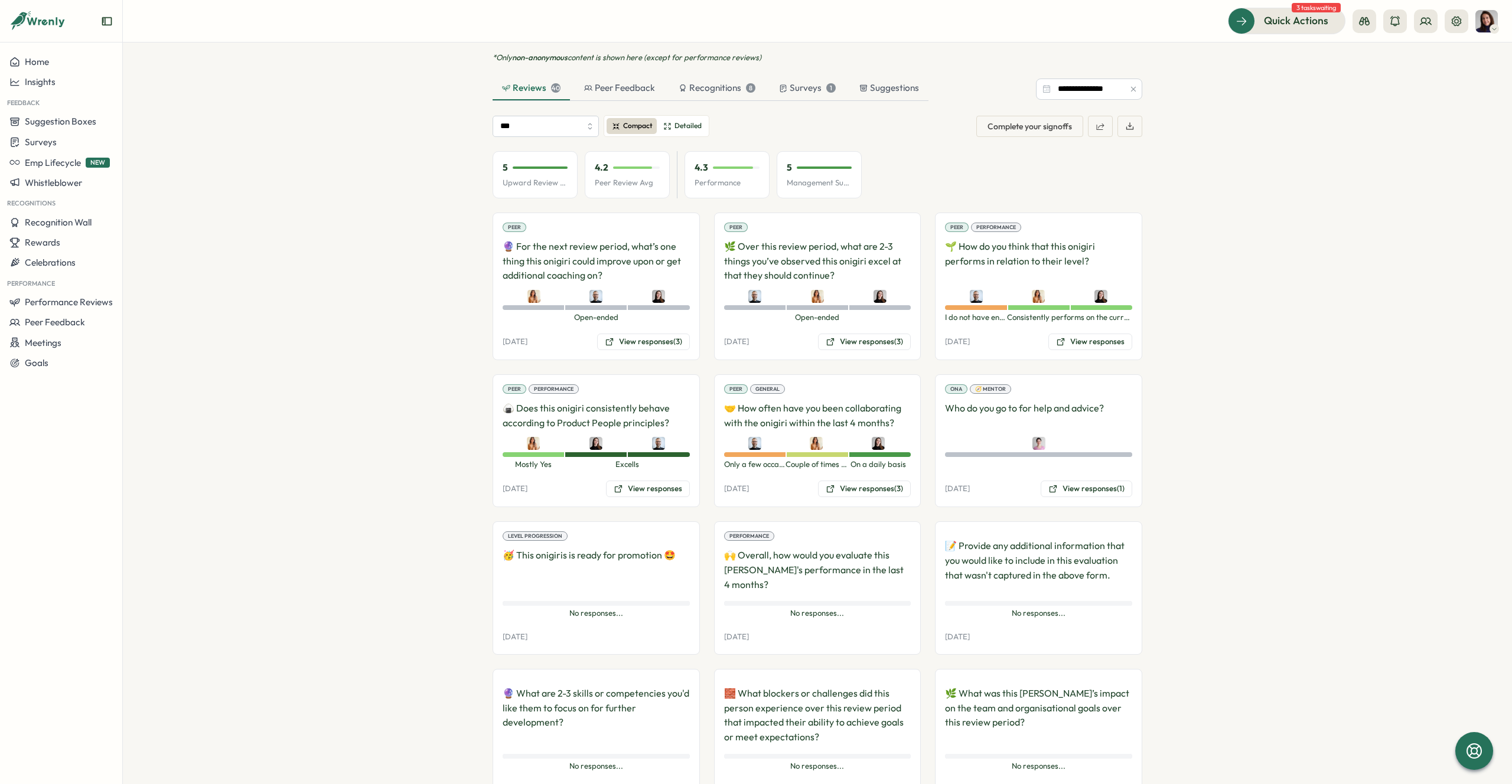
scroll to position [883, 0]
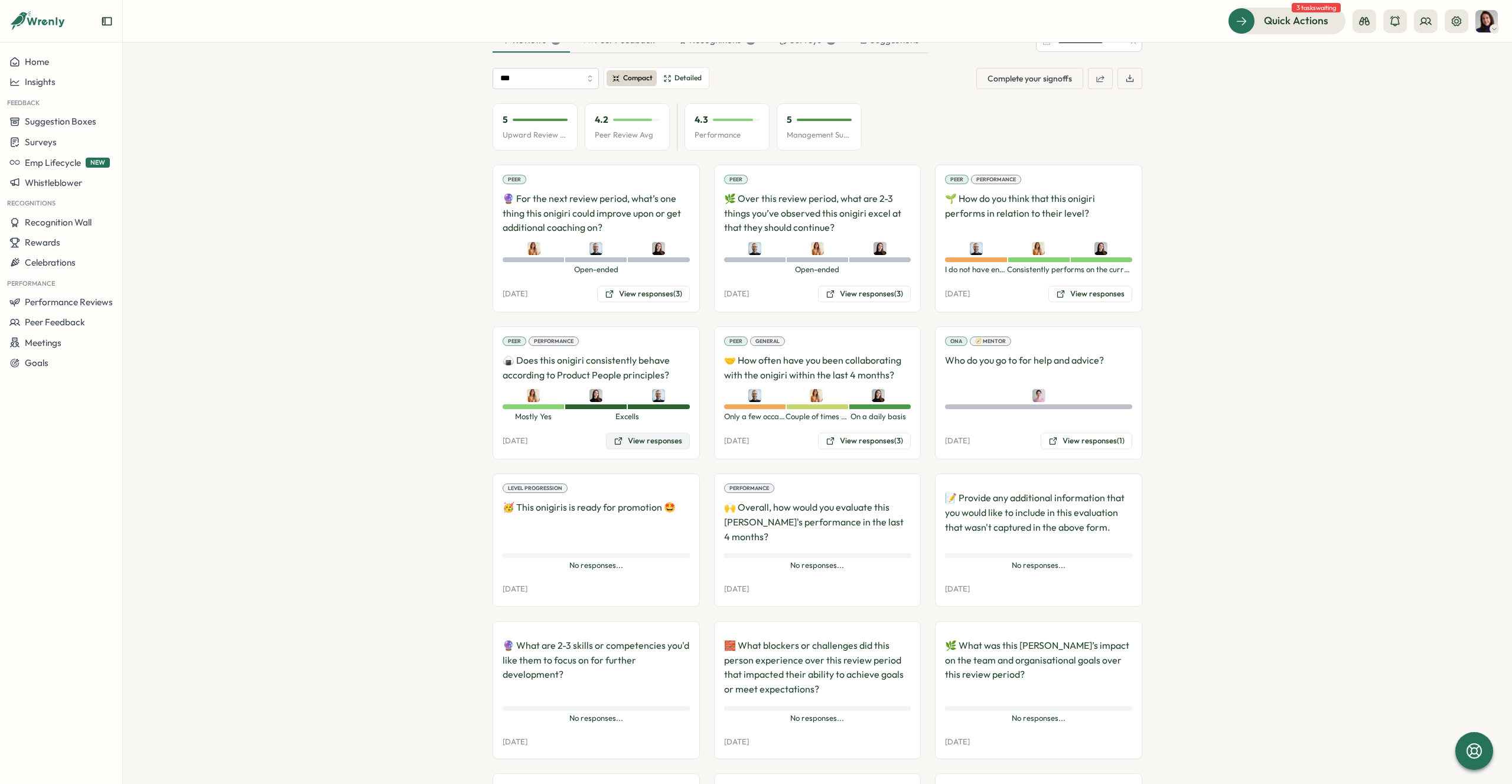
click at [633, 433] on button "View responses" at bounding box center [648, 441] width 84 height 17
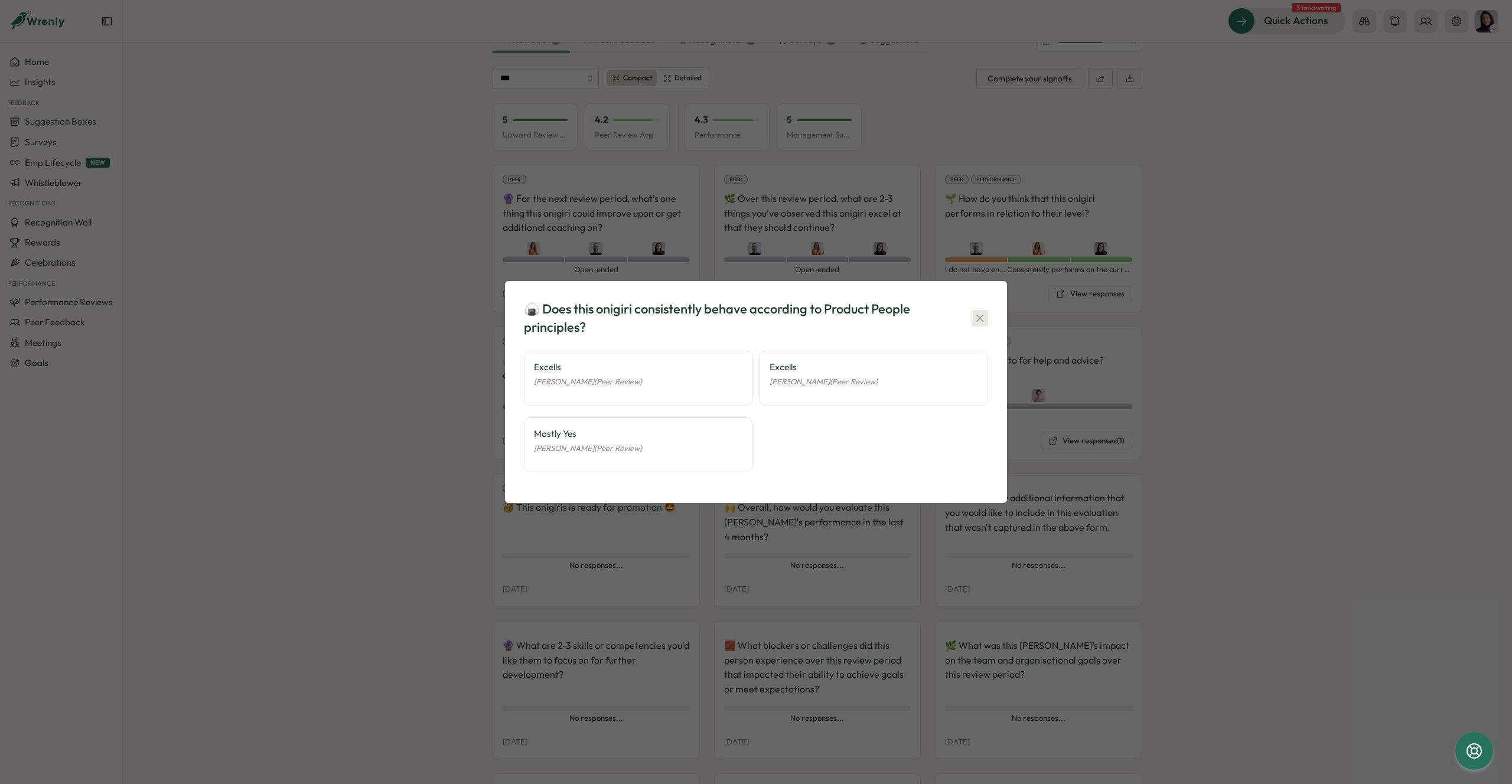
click at [982, 313] on icon "button" at bounding box center [980, 318] width 12 height 12
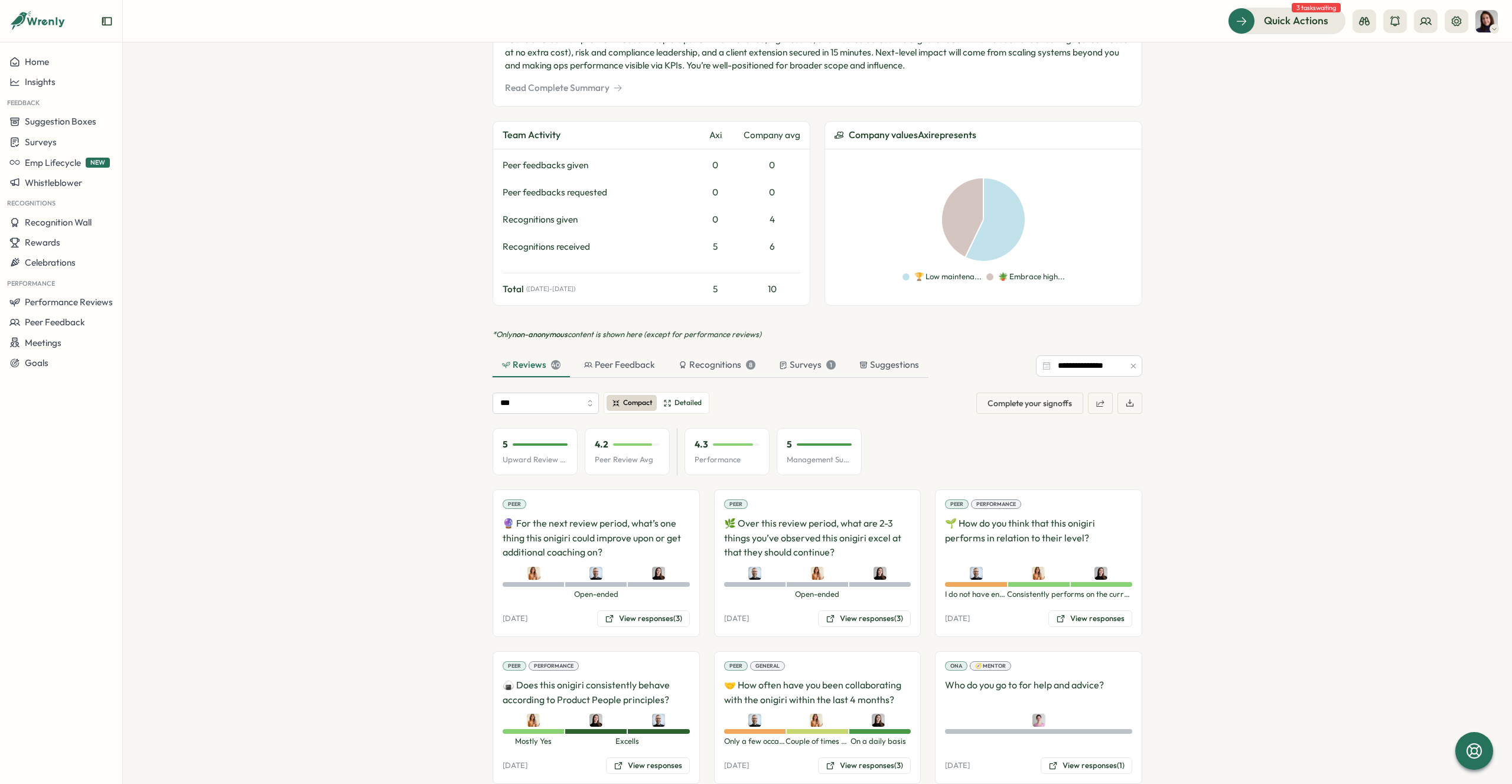
scroll to position [563, 0]
